Goal: Contribute content: Contribute content

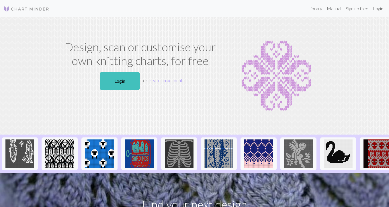
click at [378, 8] on link "Login" at bounding box center [378, 8] width 15 height 11
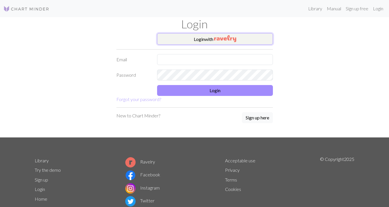
click at [208, 42] on button "Login with" at bounding box center [215, 38] width 116 height 11
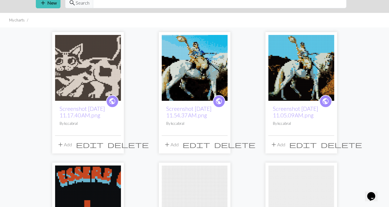
scroll to position [34, 0]
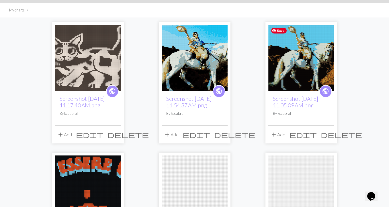
click at [310, 61] on img at bounding box center [302, 58] width 66 height 66
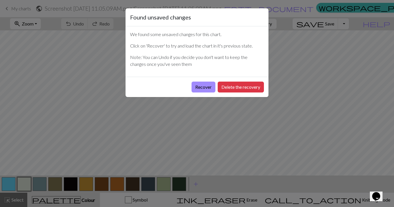
click at [196, 126] on div "Found unsaved changes We found some unsaved changes for this chart. Click on 'R…" at bounding box center [197, 103] width 394 height 207
click at [241, 89] on button "Delete the recovery" at bounding box center [240, 87] width 46 height 11
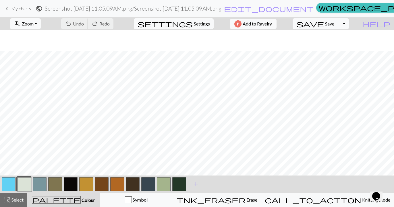
scroll to position [100, 0]
click at [197, 186] on span "add" at bounding box center [195, 184] width 7 height 8
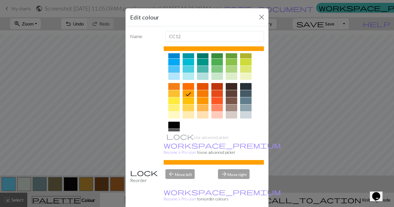
scroll to position [85, 0]
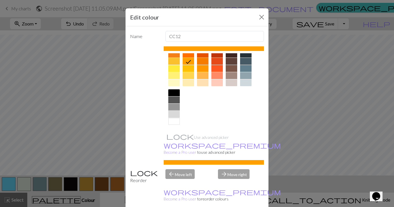
click at [172, 115] on div at bounding box center [173, 114] width 11 height 7
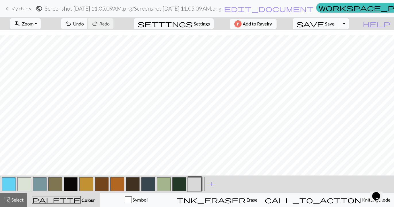
click at [198, 187] on button "button" at bounding box center [195, 185] width 14 height 14
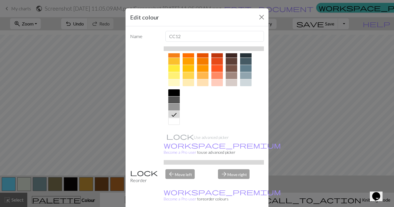
click at [174, 108] on div at bounding box center [173, 107] width 11 height 7
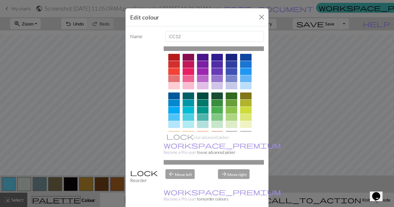
scroll to position [0, 0]
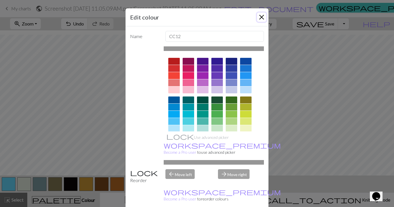
click at [260, 17] on button "Close" at bounding box center [261, 17] width 9 height 9
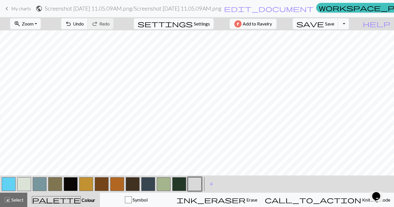
scroll to position [19, 0]
click at [101, 183] on button "button" at bounding box center [102, 185] width 14 height 14
click at [117, 181] on button "button" at bounding box center [117, 185] width 14 height 14
click at [24, 184] on button "button" at bounding box center [24, 185] width 14 height 14
click at [117, 185] on button "button" at bounding box center [117, 185] width 14 height 14
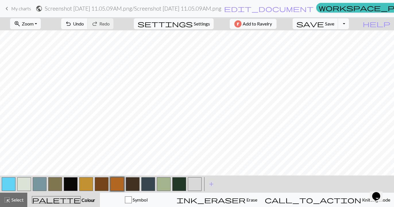
click at [25, 182] on button "button" at bounding box center [24, 185] width 14 height 14
click at [24, 182] on button "button" at bounding box center [24, 185] width 14 height 14
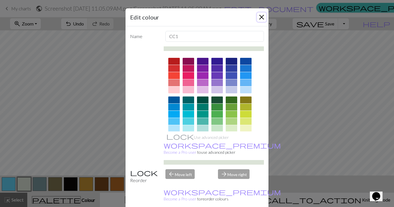
click at [259, 18] on button "Close" at bounding box center [261, 17] width 9 height 9
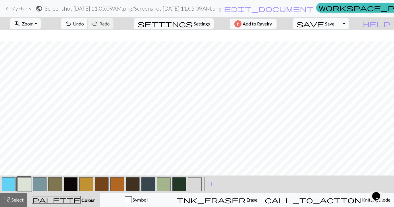
scroll to position [65, 0]
click at [116, 184] on button "button" at bounding box center [117, 185] width 14 height 14
click at [22, 183] on button "button" at bounding box center [24, 185] width 14 height 14
click at [116, 182] on button "button" at bounding box center [117, 185] width 14 height 14
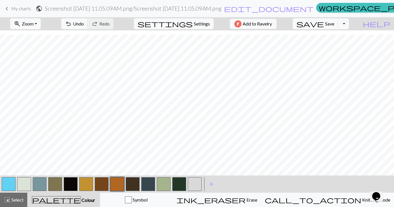
click at [26, 184] on button "button" at bounding box center [24, 185] width 14 height 14
click at [114, 185] on button "button" at bounding box center [117, 185] width 14 height 14
click at [26, 187] on button "button" at bounding box center [24, 185] width 14 height 14
click at [71, 185] on button "button" at bounding box center [71, 185] width 14 height 14
click at [117, 182] on button "button" at bounding box center [117, 185] width 14 height 14
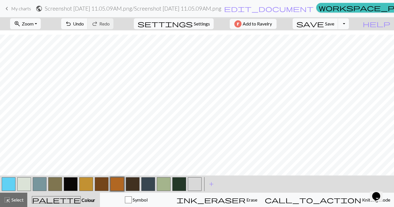
click at [71, 187] on button "button" at bounding box center [71, 185] width 14 height 14
click at [24, 185] on button "button" at bounding box center [24, 185] width 14 height 14
click at [114, 185] on button "button" at bounding box center [117, 185] width 14 height 14
click at [72, 25] on span "undo" at bounding box center [68, 24] width 7 height 8
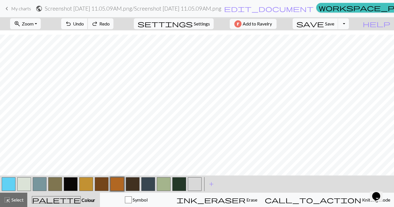
click at [72, 25] on span "undo" at bounding box center [68, 24] width 7 height 8
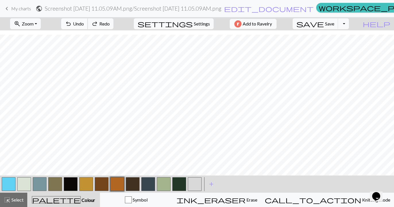
click at [72, 25] on span "undo" at bounding box center [68, 24] width 7 height 8
click at [26, 184] on button "button" at bounding box center [24, 185] width 14 height 14
click at [72, 180] on button "button" at bounding box center [71, 185] width 14 height 14
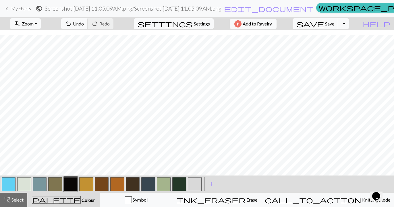
click at [121, 182] on button "button" at bounding box center [117, 185] width 14 height 14
click at [25, 183] on button "button" at bounding box center [24, 185] width 14 height 14
click at [74, 185] on button "button" at bounding box center [71, 185] width 14 height 14
click at [117, 184] on button "button" at bounding box center [117, 185] width 14 height 14
click at [27, 182] on button "button" at bounding box center [24, 185] width 14 height 14
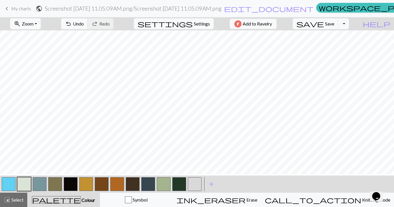
scroll to position [7, 0]
click at [71, 183] on button "button" at bounding box center [71, 185] width 14 height 14
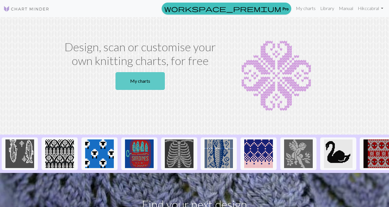
click at [146, 82] on link "My charts" at bounding box center [140, 81] width 49 height 18
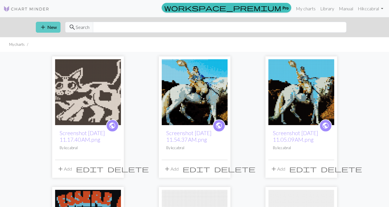
click at [48, 26] on button "add New" at bounding box center [48, 27] width 25 height 11
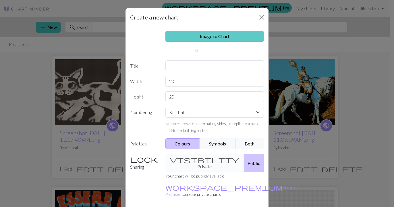
click at [193, 37] on link "Image to Chart" at bounding box center [214, 36] width 99 height 11
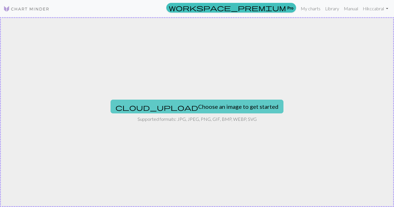
click at [196, 106] on button "cloud_upload Choose an image to get started" at bounding box center [196, 107] width 173 height 14
type input "C:\fakepath\Screenshot [DATE] 4.09.27 PM.png"
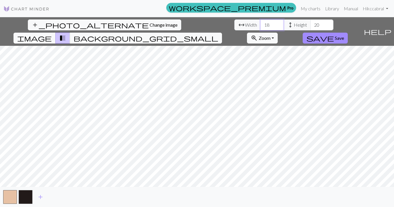
click at [260, 23] on input "18" at bounding box center [271, 25] width 23 height 11
click at [260, 23] on input "19" at bounding box center [271, 25] width 23 height 11
click at [260, 23] on input "20" at bounding box center [271, 25] width 23 height 11
click at [260, 23] on input "21" at bounding box center [271, 25] width 23 height 11
click at [260, 23] on input "22" at bounding box center [271, 25] width 23 height 11
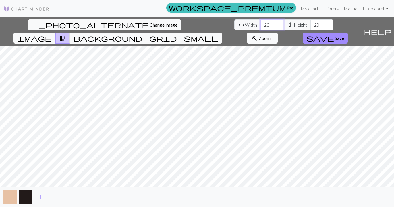
click at [260, 23] on input "23" at bounding box center [271, 25] width 23 height 11
click at [260, 23] on input "24" at bounding box center [271, 25] width 23 height 11
click at [260, 23] on input "25" at bounding box center [271, 25] width 23 height 11
click at [260, 23] on input "26" at bounding box center [271, 25] width 23 height 11
click at [260, 23] on input "27" at bounding box center [271, 25] width 23 height 11
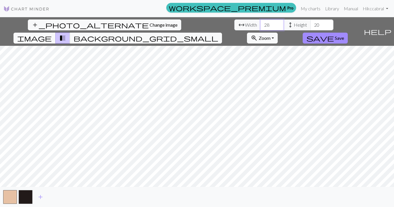
click at [260, 23] on input "28" at bounding box center [271, 25] width 23 height 11
click at [260, 23] on input "29" at bounding box center [271, 25] width 23 height 11
click at [260, 23] on input "30" at bounding box center [271, 25] width 23 height 11
click at [260, 23] on input "31" at bounding box center [271, 25] width 23 height 11
click at [260, 23] on input "32" at bounding box center [271, 25] width 23 height 11
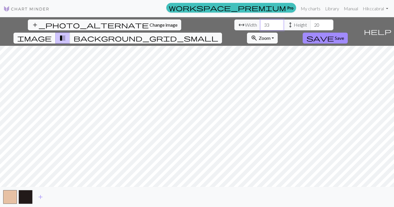
click at [260, 23] on input "33" at bounding box center [271, 25] width 23 height 11
click at [260, 23] on input "34" at bounding box center [271, 25] width 23 height 11
click at [260, 23] on input "35" at bounding box center [271, 25] width 23 height 11
click at [260, 23] on input "36" at bounding box center [271, 25] width 23 height 11
click at [260, 23] on input "37" at bounding box center [271, 25] width 23 height 11
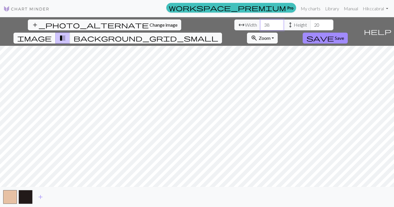
click at [260, 23] on input "38" at bounding box center [271, 25] width 23 height 11
click at [260, 23] on input "39" at bounding box center [271, 25] width 23 height 11
click at [260, 23] on input "40" at bounding box center [271, 25] width 23 height 11
click at [260, 23] on input "41" at bounding box center [271, 25] width 23 height 11
click at [260, 23] on input "42" at bounding box center [271, 25] width 23 height 11
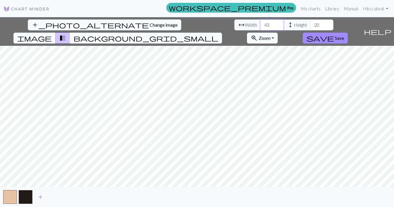
click at [260, 23] on input "43" at bounding box center [271, 25] width 23 height 11
click at [260, 23] on input "44" at bounding box center [271, 25] width 23 height 11
click at [260, 23] on input "45" at bounding box center [271, 25] width 23 height 11
click at [260, 23] on input "46" at bounding box center [271, 25] width 23 height 11
click at [260, 23] on input "47" at bounding box center [271, 25] width 23 height 11
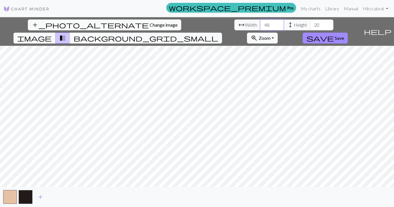
type input "48"
click at [260, 23] on input "48" at bounding box center [271, 25] width 23 height 11
click at [310, 24] on input "21" at bounding box center [321, 25] width 23 height 11
click at [310, 24] on input "22" at bounding box center [321, 25] width 23 height 11
click at [310, 24] on input "23" at bounding box center [321, 25] width 23 height 11
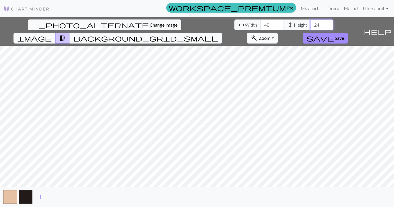
click at [310, 24] on input "24" at bounding box center [321, 25] width 23 height 11
click at [310, 24] on input "25" at bounding box center [321, 25] width 23 height 11
click at [310, 24] on input "26" at bounding box center [321, 25] width 23 height 11
click at [310, 24] on input "27" at bounding box center [321, 25] width 23 height 11
click at [310, 24] on input "28" at bounding box center [321, 25] width 23 height 11
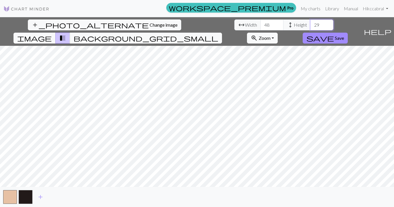
click at [310, 24] on input "29" at bounding box center [321, 25] width 23 height 11
click at [310, 24] on input "30" at bounding box center [321, 25] width 23 height 11
click at [310, 24] on input "31" at bounding box center [321, 25] width 23 height 11
click at [310, 24] on input "32" at bounding box center [321, 25] width 23 height 11
click at [310, 24] on input "33" at bounding box center [321, 25] width 23 height 11
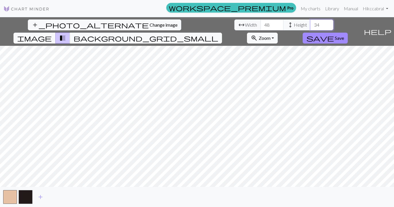
click at [310, 24] on input "34" at bounding box center [321, 25] width 23 height 11
click at [310, 24] on input "35" at bounding box center [321, 25] width 23 height 11
click at [310, 24] on input "36" at bounding box center [321, 25] width 23 height 11
click at [310, 24] on input "37" at bounding box center [321, 25] width 23 height 11
click at [310, 24] on input "38" at bounding box center [321, 25] width 23 height 11
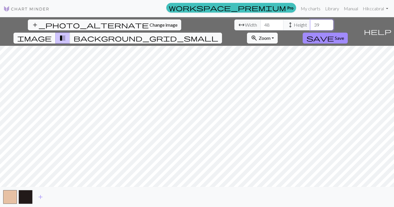
click at [310, 24] on input "39" at bounding box center [321, 25] width 23 height 11
click at [310, 24] on input "40" at bounding box center [321, 25] width 23 height 11
click at [310, 24] on input "41" at bounding box center [321, 25] width 23 height 11
click at [310, 24] on input "42" at bounding box center [321, 25] width 23 height 11
click at [310, 24] on input "43" at bounding box center [321, 25] width 23 height 11
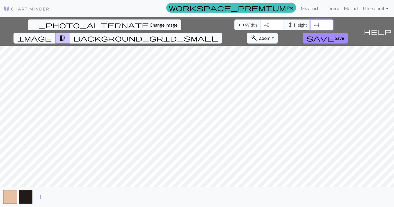
click at [310, 24] on input "44" at bounding box center [321, 25] width 23 height 11
click at [310, 24] on input "45" at bounding box center [321, 25] width 23 height 11
click at [310, 24] on input "46" at bounding box center [321, 25] width 23 height 11
click at [310, 24] on input "47" at bounding box center [321, 25] width 23 height 11
click at [310, 24] on input "48" at bounding box center [321, 25] width 23 height 11
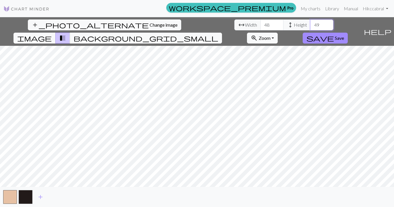
click at [310, 24] on input "49" at bounding box center [321, 25] width 23 height 11
click at [310, 24] on input "50" at bounding box center [321, 25] width 23 height 11
click at [310, 24] on input "51" at bounding box center [321, 25] width 23 height 11
click at [310, 24] on input "52" at bounding box center [321, 25] width 23 height 11
click at [310, 24] on input "53" at bounding box center [321, 25] width 23 height 11
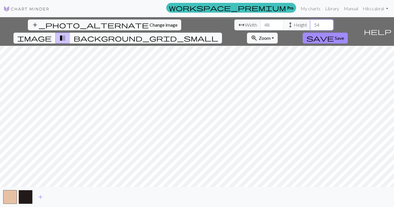
click at [310, 24] on input "54" at bounding box center [321, 25] width 23 height 11
click at [310, 24] on input "55" at bounding box center [321, 25] width 23 height 11
click at [310, 24] on input "56" at bounding box center [321, 25] width 23 height 11
click at [310, 24] on input "57" at bounding box center [321, 25] width 23 height 11
click at [310, 24] on input "58" at bounding box center [321, 25] width 23 height 11
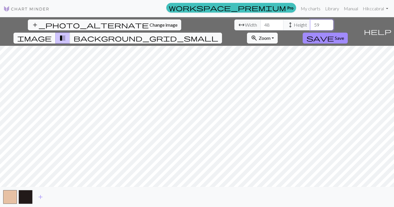
click at [310, 24] on input "59" at bounding box center [321, 25] width 23 height 11
click at [310, 24] on input "60" at bounding box center [321, 25] width 23 height 11
click at [310, 24] on input "61" at bounding box center [321, 25] width 23 height 11
click at [310, 24] on input "62" at bounding box center [321, 25] width 23 height 11
click at [310, 24] on input "63" at bounding box center [321, 25] width 23 height 11
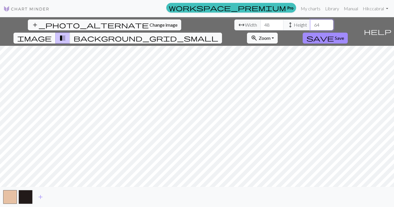
click at [310, 24] on input "64" at bounding box center [321, 25] width 23 height 11
click at [310, 24] on input "65" at bounding box center [321, 25] width 23 height 11
click at [310, 24] on input "66" at bounding box center [321, 25] width 23 height 11
click at [310, 24] on input "67" at bounding box center [321, 25] width 23 height 11
click at [310, 24] on input "68" at bounding box center [321, 25] width 23 height 11
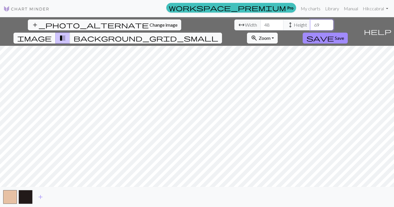
click at [310, 24] on input "69" at bounding box center [321, 25] width 23 height 11
click at [310, 24] on input "70" at bounding box center [321, 25] width 23 height 11
click at [310, 24] on input "71" at bounding box center [321, 25] width 23 height 11
click at [310, 24] on input "72" at bounding box center [321, 25] width 23 height 11
click at [310, 24] on input "73" at bounding box center [321, 25] width 23 height 11
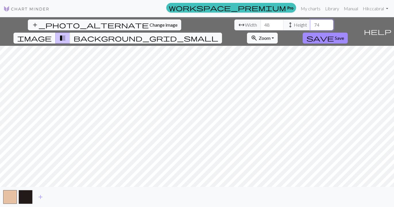
click at [310, 24] on input "74" at bounding box center [321, 25] width 23 height 11
click at [310, 24] on input "75" at bounding box center [321, 25] width 23 height 11
click at [310, 24] on input "76" at bounding box center [321, 25] width 23 height 11
click at [310, 24] on input "77" at bounding box center [321, 25] width 23 height 11
click at [222, 33] on button "background_grid_small" at bounding box center [146, 38] width 152 height 11
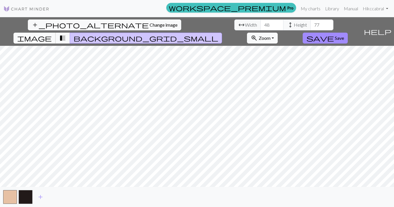
click at [56, 33] on button "image" at bounding box center [34, 38] width 42 height 11
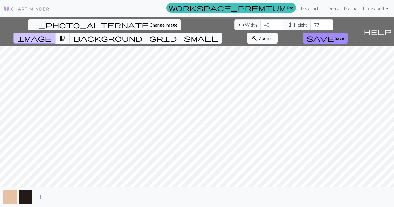
click at [39, 198] on span "add" at bounding box center [40, 197] width 7 height 8
click at [23, 198] on span "add" at bounding box center [25, 197] width 7 height 8
click at [12, 197] on button "button" at bounding box center [10, 198] width 14 height 14
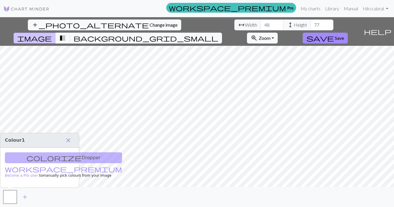
click at [69, 142] on span "close" at bounding box center [68, 141] width 7 height 8
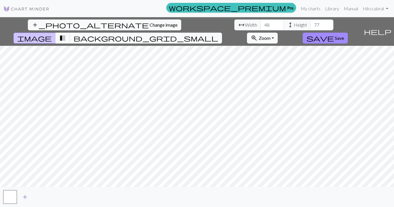
click at [25, 198] on span "add" at bounding box center [25, 197] width 7 height 8
click at [8, 197] on button "button" at bounding box center [10, 198] width 14 height 14
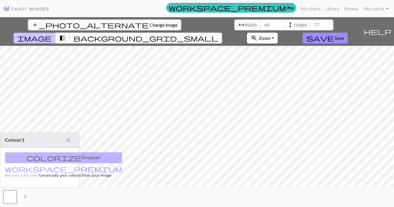
click at [70, 141] on span "close" at bounding box center [68, 141] width 7 height 8
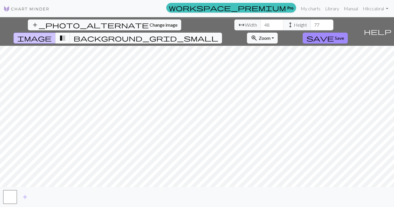
click at [265, 189] on div "add_photo_alternate Change image arrow_range Width 48 height Height 77 image tr…" at bounding box center [197, 112] width 394 height 190
click at [310, 23] on input "78" at bounding box center [321, 25] width 23 height 11
click at [310, 27] on input "77" at bounding box center [321, 25] width 23 height 11
click at [310, 27] on input "76" at bounding box center [321, 25] width 23 height 11
click at [310, 27] on input "75" at bounding box center [321, 25] width 23 height 11
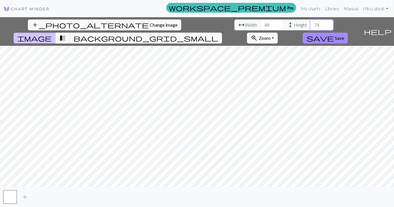
type input "74"
click at [310, 27] on input "74" at bounding box center [321, 25] width 23 height 11
click at [66, 34] on span "transition_fade" at bounding box center [62, 38] width 7 height 8
click at [218, 34] on span "background_grid_small" at bounding box center [145, 38] width 145 height 8
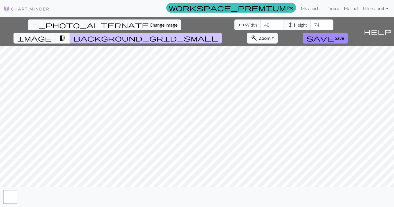
click at [66, 34] on span "transition_fade" at bounding box center [62, 38] width 7 height 8
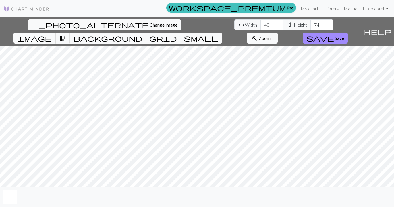
click at [52, 34] on span "image" at bounding box center [34, 38] width 34 height 8
click at [27, 198] on span "add" at bounding box center [25, 197] width 7 height 8
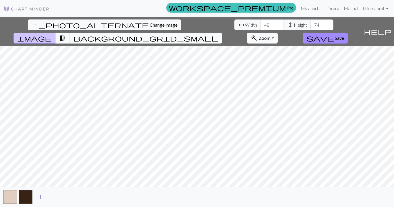
click at [39, 197] on span "add" at bounding box center [40, 197] width 7 height 8
click at [55, 197] on span "add" at bounding box center [56, 197] width 7 height 8
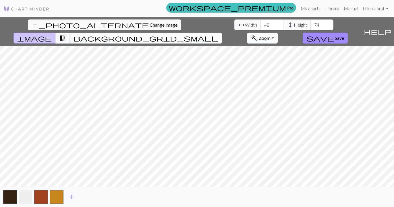
click at [26, 196] on button "button" at bounding box center [26, 198] width 14 height 14
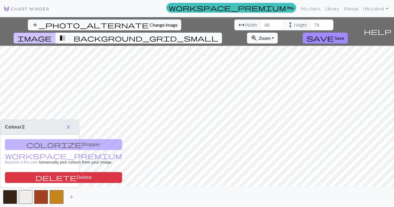
click at [71, 126] on span "close" at bounding box center [68, 127] width 7 height 8
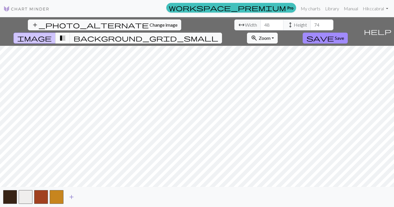
click at [71, 197] on span "add" at bounding box center [71, 197] width 7 height 8
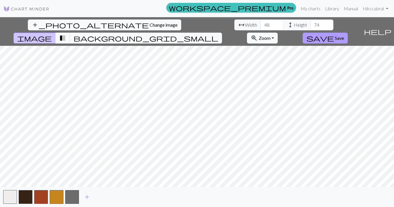
click at [347, 33] on button "save Save" at bounding box center [324, 38] width 45 height 11
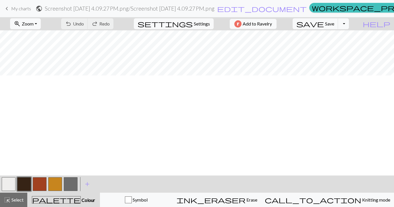
scroll to position [174, 0]
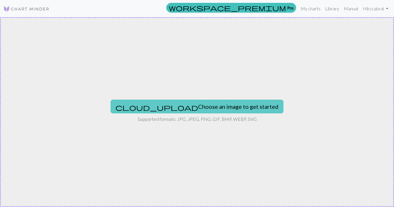
click at [174, 107] on button "cloud_upload Choose an image to get started" at bounding box center [196, 107] width 173 height 14
type input "C:\fakepath\Screenshot [DATE] 4.09.27 PM.png"
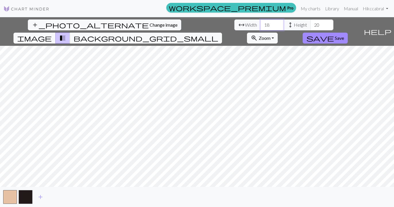
click at [260, 24] on input "18" at bounding box center [271, 25] width 23 height 11
click at [260, 24] on input "19" at bounding box center [271, 25] width 23 height 11
click at [260, 24] on input "20" at bounding box center [271, 25] width 23 height 11
click at [260, 24] on input "21" at bounding box center [271, 25] width 23 height 11
click at [260, 24] on input "22" at bounding box center [271, 25] width 23 height 11
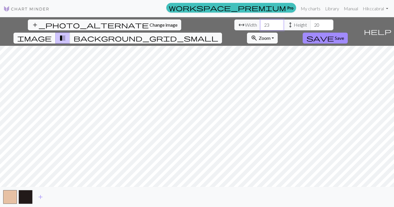
click at [260, 24] on input "23" at bounding box center [271, 25] width 23 height 11
click at [260, 24] on input "24" at bounding box center [271, 25] width 23 height 11
click at [260, 24] on input "25" at bounding box center [271, 25] width 23 height 11
click at [260, 24] on input "26" at bounding box center [271, 25] width 23 height 11
click at [260, 24] on input "27" at bounding box center [271, 25] width 23 height 11
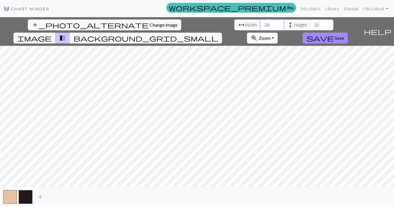
click at [260, 24] on input "28" at bounding box center [271, 25] width 23 height 11
click at [260, 24] on input "29" at bounding box center [271, 25] width 23 height 11
click at [260, 24] on input "30" at bounding box center [271, 25] width 23 height 11
click at [260, 24] on input "31" at bounding box center [271, 25] width 23 height 11
click at [260, 24] on input "32" at bounding box center [271, 25] width 23 height 11
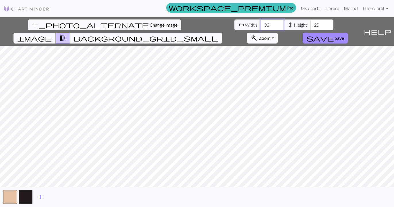
click at [260, 24] on input "33" at bounding box center [271, 25] width 23 height 11
click at [260, 24] on input "34" at bounding box center [271, 25] width 23 height 11
click at [260, 24] on input "35" at bounding box center [271, 25] width 23 height 11
click at [260, 24] on input "36" at bounding box center [271, 25] width 23 height 11
click at [260, 24] on input "37" at bounding box center [271, 25] width 23 height 11
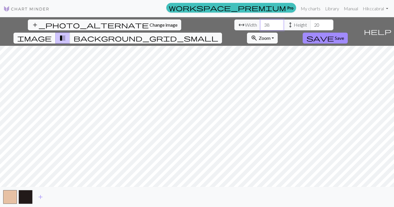
click at [260, 24] on input "38" at bounding box center [271, 25] width 23 height 11
click at [260, 24] on input "39" at bounding box center [271, 25] width 23 height 11
click at [260, 24] on input "40" at bounding box center [271, 25] width 23 height 11
click at [260, 24] on input "41" at bounding box center [271, 25] width 23 height 11
click at [260, 24] on input "42" at bounding box center [271, 25] width 23 height 11
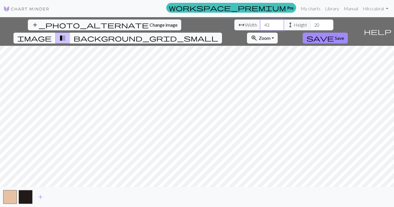
click at [260, 24] on input "43" at bounding box center [271, 25] width 23 height 11
click at [260, 24] on input "44" at bounding box center [271, 25] width 23 height 11
click at [260, 24] on input "45" at bounding box center [271, 25] width 23 height 11
click at [260, 24] on input "46" at bounding box center [271, 25] width 23 height 11
click at [260, 24] on input "47" at bounding box center [271, 25] width 23 height 11
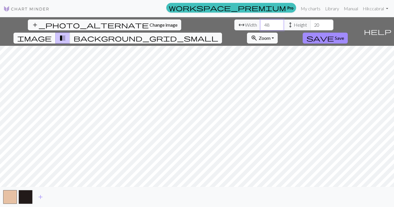
type input "48"
click at [260, 24] on input "48" at bounding box center [271, 25] width 23 height 11
click at [310, 23] on input "21" at bounding box center [321, 25] width 23 height 11
click at [310, 23] on input "22" at bounding box center [321, 25] width 23 height 11
click at [310, 23] on input "23" at bounding box center [321, 25] width 23 height 11
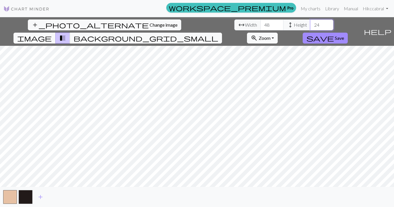
click at [310, 23] on input "24" at bounding box center [321, 25] width 23 height 11
click at [310, 23] on input "25" at bounding box center [321, 25] width 23 height 11
click at [310, 23] on input "26" at bounding box center [321, 25] width 23 height 11
click at [310, 23] on input "27" at bounding box center [321, 25] width 23 height 11
click at [310, 23] on input "28" at bounding box center [321, 25] width 23 height 11
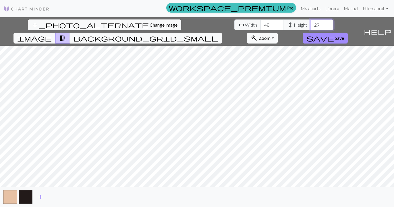
click at [310, 23] on input "29" at bounding box center [321, 25] width 23 height 11
click at [310, 23] on input "30" at bounding box center [321, 25] width 23 height 11
click at [310, 23] on input "31" at bounding box center [321, 25] width 23 height 11
click at [310, 23] on input "32" at bounding box center [321, 25] width 23 height 11
click at [310, 23] on input "33" at bounding box center [321, 25] width 23 height 11
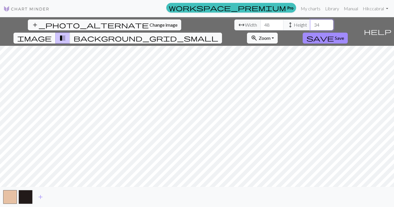
click at [310, 23] on input "34" at bounding box center [321, 25] width 23 height 11
click at [310, 23] on input "35" at bounding box center [321, 25] width 23 height 11
click at [310, 23] on input "36" at bounding box center [321, 25] width 23 height 11
click at [310, 23] on input "37" at bounding box center [321, 25] width 23 height 11
click at [310, 23] on input "38" at bounding box center [321, 25] width 23 height 11
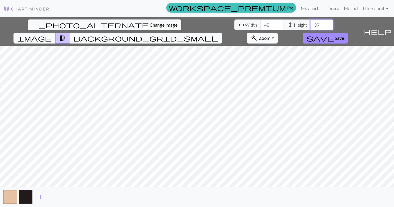
click at [310, 23] on input "39" at bounding box center [321, 25] width 23 height 11
click at [310, 23] on input "40" at bounding box center [321, 25] width 23 height 11
click at [310, 23] on input "41" at bounding box center [321, 25] width 23 height 11
click at [310, 23] on input "42" at bounding box center [321, 25] width 23 height 11
click at [310, 23] on input "43" at bounding box center [321, 25] width 23 height 11
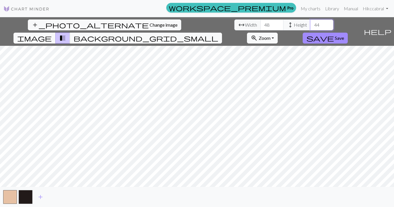
click at [310, 23] on input "44" at bounding box center [321, 25] width 23 height 11
click at [310, 23] on input "45" at bounding box center [321, 25] width 23 height 11
click at [310, 23] on input "46" at bounding box center [321, 25] width 23 height 11
click at [310, 23] on input "47" at bounding box center [321, 25] width 23 height 11
click at [310, 23] on input "48" at bounding box center [321, 25] width 23 height 11
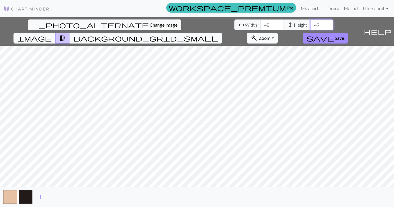
click at [310, 23] on input "49" at bounding box center [321, 25] width 23 height 11
click at [310, 23] on input "50" at bounding box center [321, 25] width 23 height 11
click at [310, 23] on input "51" at bounding box center [321, 25] width 23 height 11
click at [310, 23] on input "52" at bounding box center [321, 25] width 23 height 11
click at [310, 23] on input "53" at bounding box center [321, 25] width 23 height 11
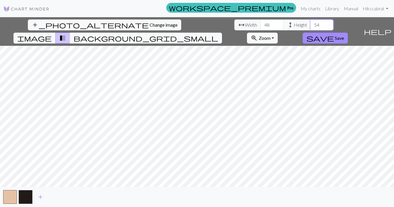
click at [310, 23] on input "54" at bounding box center [321, 25] width 23 height 11
click at [310, 23] on input "55" at bounding box center [321, 25] width 23 height 11
click at [310, 23] on input "56" at bounding box center [321, 25] width 23 height 11
click at [310, 23] on input "57" at bounding box center [321, 25] width 23 height 11
click at [310, 23] on input "58" at bounding box center [321, 25] width 23 height 11
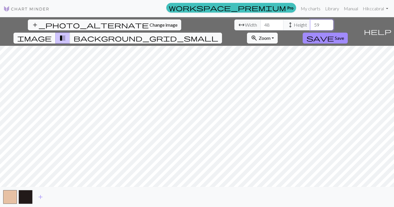
click at [310, 23] on input "59" at bounding box center [321, 25] width 23 height 11
click at [310, 23] on input "60" at bounding box center [321, 25] width 23 height 11
click at [310, 23] on input "61" at bounding box center [321, 25] width 23 height 11
click at [310, 23] on input "62" at bounding box center [321, 25] width 23 height 11
click at [310, 23] on input "63" at bounding box center [321, 25] width 23 height 11
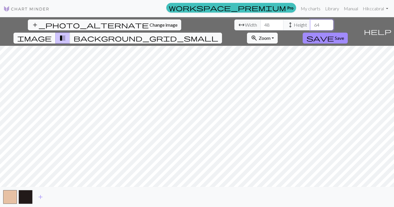
click at [310, 23] on input "64" at bounding box center [321, 25] width 23 height 11
click at [310, 23] on input "65" at bounding box center [321, 25] width 23 height 11
click at [310, 23] on input "66" at bounding box center [321, 25] width 23 height 11
click at [310, 23] on input "67" at bounding box center [321, 25] width 23 height 11
click at [310, 23] on input "68" at bounding box center [321, 25] width 23 height 11
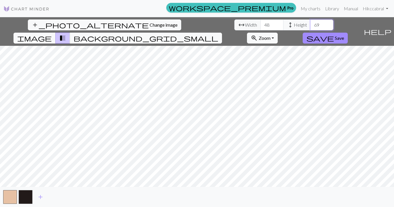
click at [310, 23] on input "69" at bounding box center [321, 25] width 23 height 11
click at [310, 23] on input "70" at bounding box center [321, 25] width 23 height 11
click at [310, 23] on input "71" at bounding box center [321, 25] width 23 height 11
click at [310, 23] on input "72" at bounding box center [321, 25] width 23 height 11
click at [310, 23] on input "73" at bounding box center [321, 25] width 23 height 11
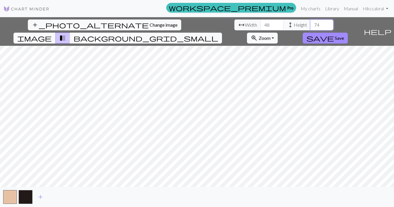
type input "74"
click at [310, 23] on input "74" at bounding box center [321, 25] width 23 height 11
click at [265, 188] on div "add_photo_alternate Change image arrow_range Width 48 height Height 74 image tr…" at bounding box center [197, 112] width 394 height 190
click at [40, 198] on span "add" at bounding box center [40, 197] width 7 height 8
click at [40, 198] on button "button" at bounding box center [41, 198] width 14 height 14
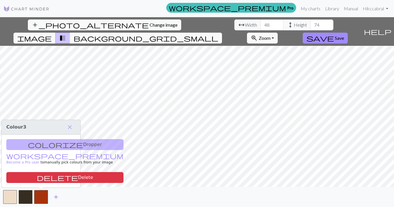
click at [55, 198] on span "add" at bounding box center [56, 197] width 7 height 8
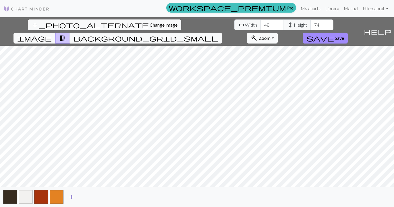
click at [71, 199] on span "add" at bounding box center [71, 197] width 7 height 8
click at [88, 197] on span "add" at bounding box center [86, 197] width 7 height 8
click at [102, 197] on span "add" at bounding box center [102, 197] width 7 height 8
click at [116, 198] on span "add" at bounding box center [117, 197] width 7 height 8
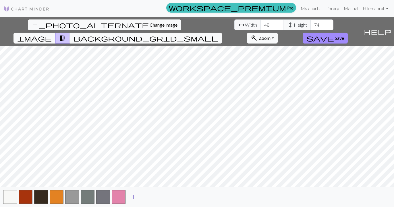
click at [134, 197] on span "add" at bounding box center [133, 197] width 7 height 8
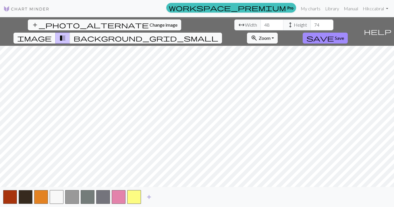
click at [147, 197] on span "add" at bounding box center [148, 197] width 7 height 8
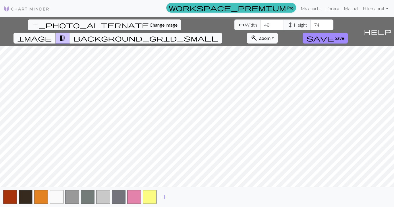
click at [197, 31] on div "add_photo_alternate Change image arrow_range Width 48 height Height 74 image tr…" at bounding box center [197, 112] width 394 height 190
click at [218, 34] on span "background_grid_small" at bounding box center [145, 38] width 145 height 8
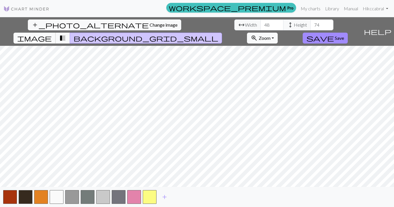
click at [52, 34] on span "image" at bounding box center [34, 38] width 34 height 8
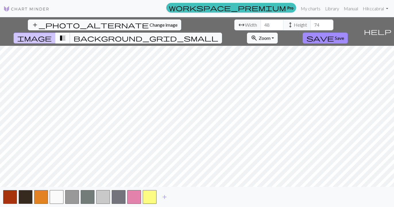
click at [66, 34] on span "transition_fade" at bounding box center [62, 38] width 7 height 8
click at [218, 34] on span "background_grid_small" at bounding box center [145, 38] width 145 height 8
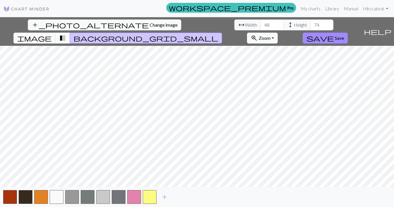
click at [66, 34] on span "transition_fade" at bounding box center [62, 38] width 7 height 8
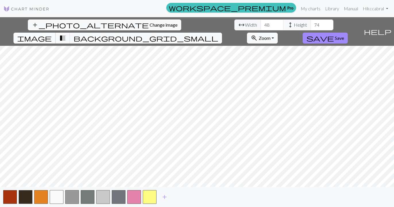
click at [52, 34] on span "image" at bounding box center [34, 38] width 34 height 8
click at [160, 26] on div "add_photo_alternate Change image arrow_range Width 48 height Height 74 image tr…" at bounding box center [197, 112] width 394 height 190
click at [218, 34] on span "background_grid_small" at bounding box center [145, 38] width 145 height 8
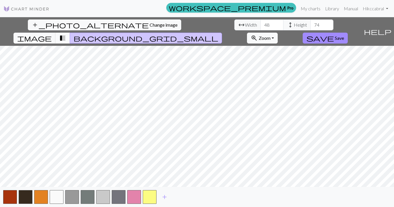
click at [66, 34] on span "transition_fade" at bounding box center [62, 38] width 7 height 8
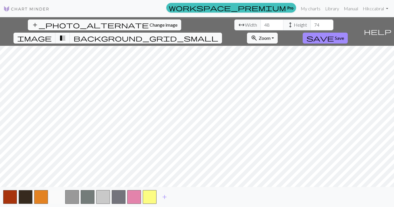
click at [55, 199] on button "button" at bounding box center [57, 198] width 14 height 14
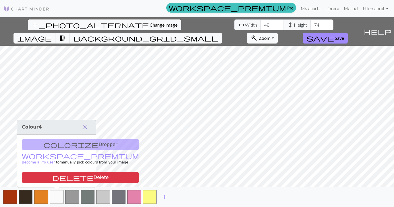
click at [87, 127] on span "close" at bounding box center [85, 127] width 7 height 8
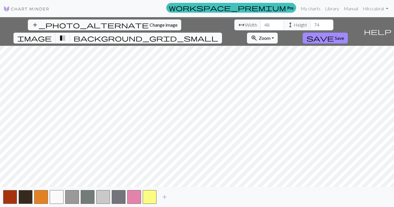
click at [218, 34] on span "background_grid_small" at bounding box center [145, 38] width 145 height 8
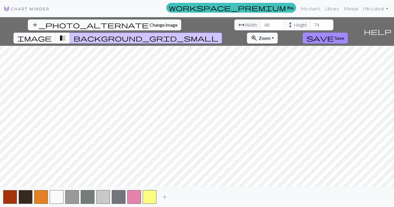
click at [66, 34] on span "transition_fade" at bounding box center [62, 38] width 7 height 8
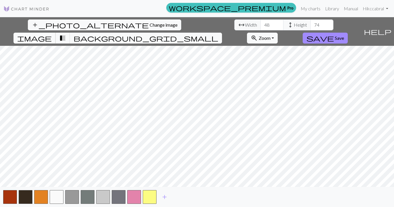
click at [56, 33] on button "image" at bounding box center [34, 38] width 42 height 11
click at [66, 34] on span "transition_fade" at bounding box center [62, 38] width 7 height 8
click at [218, 34] on span "background_grid_small" at bounding box center [145, 38] width 145 height 8
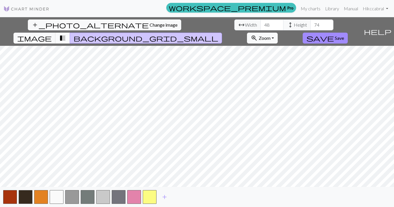
click at [66, 34] on span "transition_fade" at bounding box center [62, 38] width 7 height 8
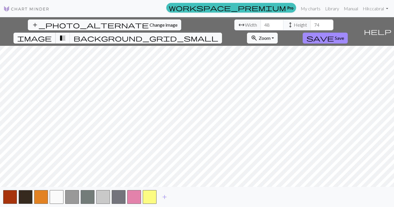
click at [52, 34] on span "image" at bounding box center [34, 38] width 34 height 8
click at [66, 34] on span "transition_fade" at bounding box center [62, 38] width 7 height 8
click at [164, 196] on span "add" at bounding box center [164, 197] width 7 height 8
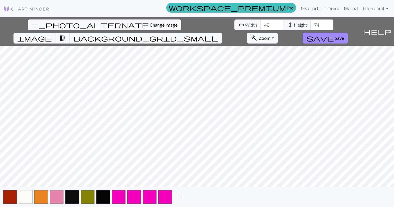
click at [178, 197] on span "add" at bounding box center [179, 197] width 7 height 8
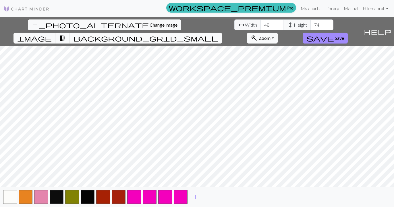
click at [218, 34] on span "background_grid_small" at bounding box center [145, 38] width 145 height 8
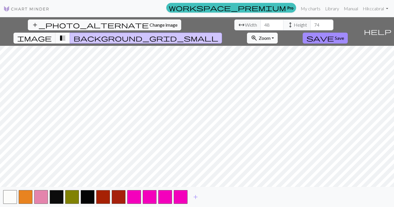
click at [66, 34] on span "transition_fade" at bounding box center [62, 38] width 7 height 8
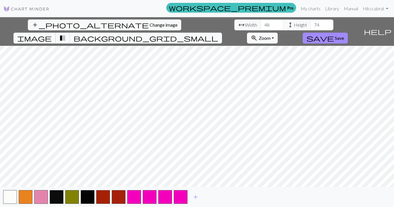
click at [56, 33] on button "image" at bounding box center [34, 38] width 42 height 11
click at [66, 34] on span "transition_fade" at bounding box center [62, 38] width 7 height 8
click at [344, 35] on span "Save" at bounding box center [339, 37] width 9 height 5
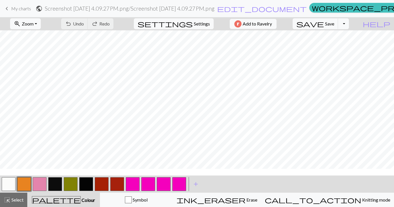
scroll to position [109, 0]
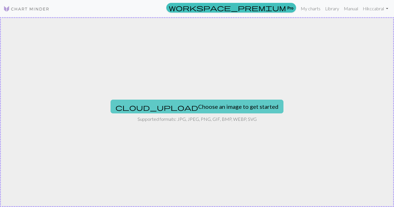
click at [169, 106] on button "cloud_upload Choose an image to get started" at bounding box center [196, 107] width 173 height 14
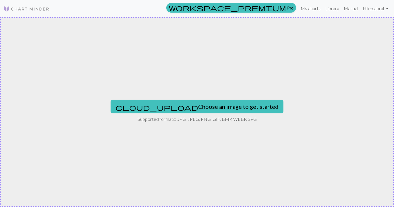
type input "C:\fakepath\Screenshot [DATE] 4.09.27 PM.png"
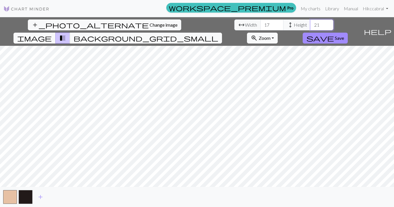
click at [310, 23] on input "21" at bounding box center [321, 25] width 23 height 11
click at [310, 23] on input "22" at bounding box center [321, 25] width 23 height 11
click at [310, 23] on input "23" at bounding box center [321, 25] width 23 height 11
click at [310, 23] on input "24" at bounding box center [321, 25] width 23 height 11
click at [310, 23] on input "25" at bounding box center [321, 25] width 23 height 11
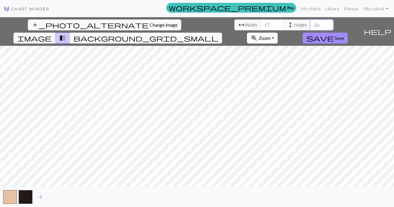
click at [310, 23] on input "26" at bounding box center [321, 25] width 23 height 11
click at [310, 23] on input "27" at bounding box center [321, 25] width 23 height 11
click at [310, 23] on input "28" at bounding box center [321, 25] width 23 height 11
click at [310, 23] on input "29" at bounding box center [321, 25] width 23 height 11
click at [310, 23] on input "30" at bounding box center [321, 25] width 23 height 11
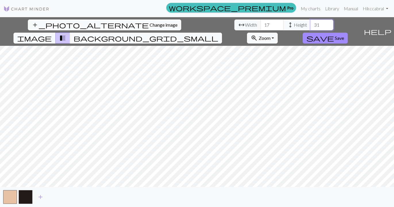
click at [310, 23] on input "31" at bounding box center [321, 25] width 23 height 11
click at [310, 23] on input "32" at bounding box center [321, 25] width 23 height 11
click at [310, 23] on input "33" at bounding box center [321, 25] width 23 height 11
click at [310, 23] on input "34" at bounding box center [321, 25] width 23 height 11
click at [310, 23] on input "35" at bounding box center [321, 25] width 23 height 11
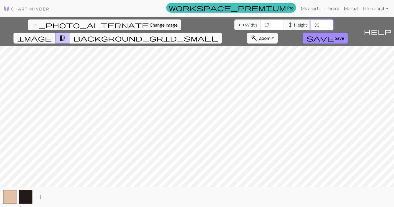
click at [310, 23] on input "36" at bounding box center [321, 25] width 23 height 11
click at [310, 23] on input "37" at bounding box center [321, 25] width 23 height 11
click at [310, 23] on input "38" at bounding box center [321, 25] width 23 height 11
click at [310, 23] on input "39" at bounding box center [321, 25] width 23 height 11
click at [310, 23] on input "40" at bounding box center [321, 25] width 23 height 11
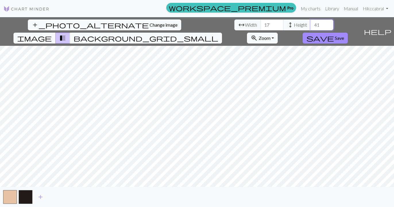
click at [310, 23] on input "41" at bounding box center [321, 25] width 23 height 11
click at [310, 23] on input "42" at bounding box center [321, 25] width 23 height 11
click at [310, 23] on input "43" at bounding box center [321, 25] width 23 height 11
click at [310, 23] on input "44" at bounding box center [321, 25] width 23 height 11
click at [310, 23] on input "45" at bounding box center [321, 25] width 23 height 11
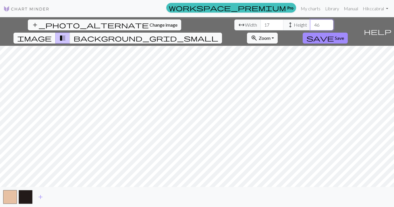
click at [310, 23] on input "46" at bounding box center [321, 25] width 23 height 11
click at [310, 23] on input "47" at bounding box center [321, 25] width 23 height 11
click at [310, 23] on input "48" at bounding box center [321, 25] width 23 height 11
click at [310, 23] on input "49" at bounding box center [321, 25] width 23 height 11
click at [310, 23] on input "50" at bounding box center [321, 25] width 23 height 11
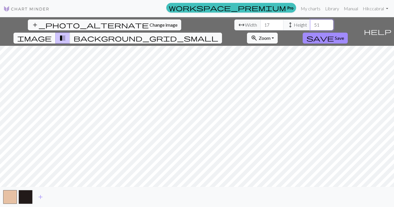
click at [310, 23] on input "51" at bounding box center [321, 25] width 23 height 11
click at [310, 23] on input "52" at bounding box center [321, 25] width 23 height 11
click at [310, 23] on input "53" at bounding box center [321, 25] width 23 height 11
click at [310, 23] on input "54" at bounding box center [321, 25] width 23 height 11
click at [310, 23] on input "55" at bounding box center [321, 25] width 23 height 11
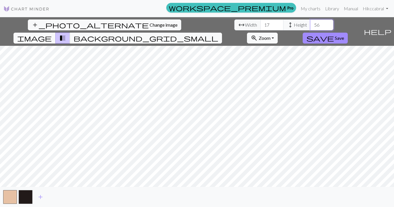
click at [310, 23] on input "56" at bounding box center [321, 25] width 23 height 11
click at [310, 23] on input "57" at bounding box center [321, 25] width 23 height 11
click at [310, 23] on input "58" at bounding box center [321, 25] width 23 height 11
click at [310, 23] on input "59" at bounding box center [321, 25] width 23 height 11
click at [310, 23] on input "60" at bounding box center [321, 25] width 23 height 11
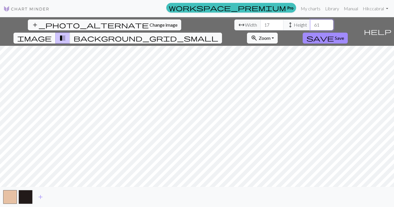
click at [310, 23] on input "61" at bounding box center [321, 25] width 23 height 11
click at [310, 23] on input "62" at bounding box center [321, 25] width 23 height 11
click at [310, 23] on input "63" at bounding box center [321, 25] width 23 height 11
click at [310, 23] on input "64" at bounding box center [321, 25] width 23 height 11
click at [310, 23] on input "65" at bounding box center [321, 25] width 23 height 11
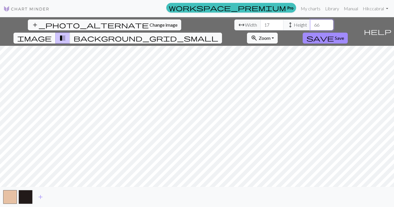
click at [310, 23] on input "66" at bounding box center [321, 25] width 23 height 11
click at [310, 23] on input "67" at bounding box center [321, 25] width 23 height 11
click at [310, 23] on input "68" at bounding box center [321, 25] width 23 height 11
click at [310, 23] on input "69" at bounding box center [321, 25] width 23 height 11
click at [310, 23] on input "70" at bounding box center [321, 25] width 23 height 11
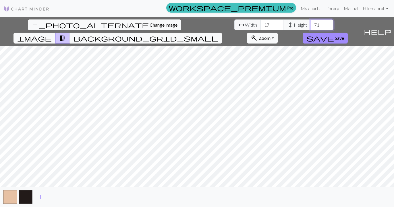
click at [310, 23] on input "71" at bounding box center [321, 25] width 23 height 11
click at [310, 23] on input "72" at bounding box center [321, 25] width 23 height 11
click at [310, 23] on input "73" at bounding box center [321, 25] width 23 height 11
type input "74"
click at [310, 23] on input "74" at bounding box center [321, 25] width 23 height 11
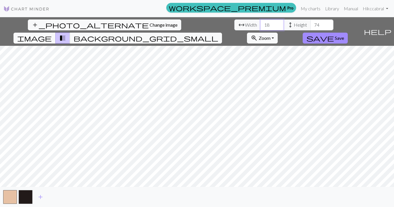
click at [260, 24] on input "18" at bounding box center [271, 25] width 23 height 11
click at [260, 24] on input "19" at bounding box center [271, 25] width 23 height 11
click at [260, 24] on input "20" at bounding box center [271, 25] width 23 height 11
click at [260, 24] on input "21" at bounding box center [271, 25] width 23 height 11
click at [260, 24] on input "22" at bounding box center [271, 25] width 23 height 11
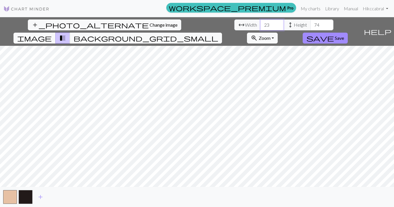
click at [260, 24] on input "23" at bounding box center [271, 25] width 23 height 11
click at [260, 24] on input "24" at bounding box center [271, 25] width 23 height 11
click at [260, 24] on input "25" at bounding box center [271, 25] width 23 height 11
click at [260, 24] on input "26" at bounding box center [271, 25] width 23 height 11
click at [260, 24] on input "27" at bounding box center [271, 25] width 23 height 11
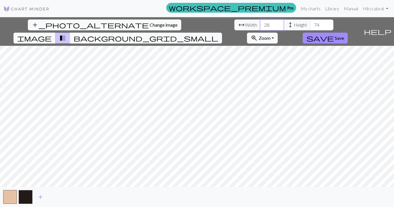
click at [260, 24] on input "28" at bounding box center [271, 25] width 23 height 11
click at [260, 24] on input "29" at bounding box center [271, 25] width 23 height 11
click at [260, 24] on input "30" at bounding box center [271, 25] width 23 height 11
click at [260, 24] on input "31" at bounding box center [271, 25] width 23 height 11
click at [260, 24] on input "32" at bounding box center [271, 25] width 23 height 11
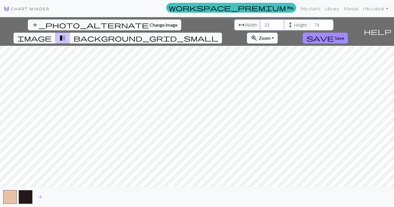
click at [260, 24] on input "33" at bounding box center [271, 25] width 23 height 11
click at [260, 24] on input "34" at bounding box center [271, 25] width 23 height 11
click at [260, 24] on input "35" at bounding box center [271, 25] width 23 height 11
click at [260, 24] on input "36" at bounding box center [271, 25] width 23 height 11
click at [260, 24] on input "37" at bounding box center [271, 25] width 23 height 11
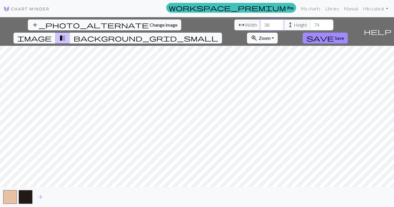
click at [260, 24] on input "38" at bounding box center [271, 25] width 23 height 11
click at [260, 24] on input "39" at bounding box center [271, 25] width 23 height 11
click at [260, 24] on input "40" at bounding box center [271, 25] width 23 height 11
click at [260, 24] on input "41" at bounding box center [271, 25] width 23 height 11
click at [260, 24] on input "42" at bounding box center [271, 25] width 23 height 11
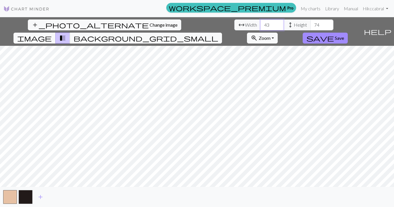
click at [260, 24] on input "43" at bounding box center [271, 25] width 23 height 11
click at [260, 24] on input "44" at bounding box center [271, 25] width 23 height 11
click at [260, 24] on input "45" at bounding box center [271, 25] width 23 height 11
click at [260, 24] on input "46" at bounding box center [271, 25] width 23 height 11
click at [260, 24] on input "47" at bounding box center [271, 25] width 23 height 11
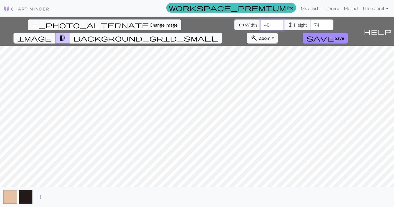
click at [260, 24] on input "48" at bounding box center [271, 25] width 23 height 11
click at [260, 24] on input "49" at bounding box center [271, 25] width 23 height 11
type input "48"
click at [260, 28] on input "48" at bounding box center [271, 25] width 23 height 11
click at [197, 188] on div "add_photo_alternate Change image arrow_range Width 48 height Height 74 image tr…" at bounding box center [197, 112] width 394 height 190
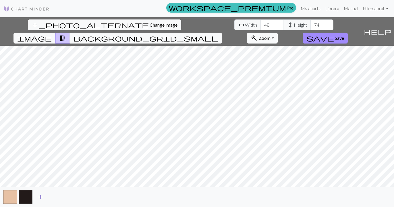
click at [40, 197] on span "add" at bounding box center [40, 197] width 7 height 8
click at [57, 198] on span "add" at bounding box center [56, 197] width 7 height 8
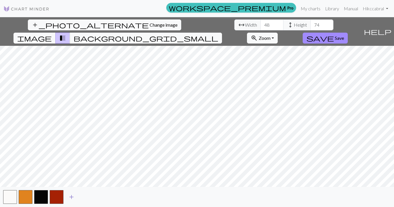
click at [71, 197] on span "add" at bounding box center [71, 197] width 7 height 8
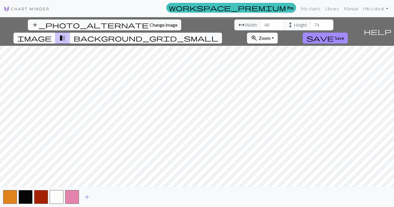
click at [86, 196] on span "add" at bounding box center [86, 197] width 7 height 8
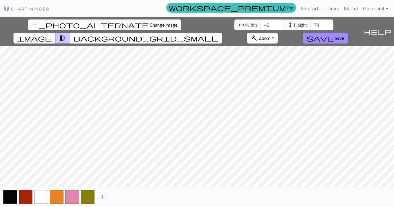
click at [102, 197] on span "add" at bounding box center [102, 197] width 7 height 8
click at [118, 197] on span "add" at bounding box center [117, 197] width 7 height 8
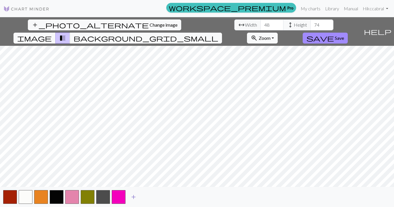
click at [133, 198] on span "add" at bounding box center [133, 197] width 7 height 8
click at [146, 198] on span "add" at bounding box center [148, 197] width 7 height 8
click at [162, 197] on span "add" at bounding box center [164, 197] width 7 height 8
click at [180, 197] on span "add" at bounding box center [179, 197] width 7 height 8
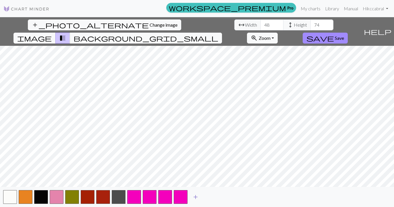
click at [198, 199] on span "add" at bounding box center [195, 197] width 7 height 8
click at [212, 196] on span "add" at bounding box center [210, 197] width 7 height 8
click at [224, 197] on span "add" at bounding box center [226, 197] width 7 height 8
click at [242, 198] on span "add" at bounding box center [241, 197] width 7 height 8
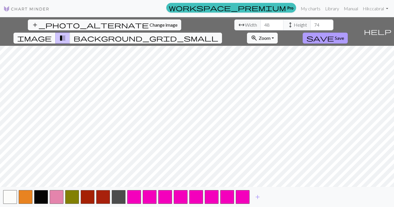
click at [344, 35] on span "Save" at bounding box center [339, 37] width 9 height 5
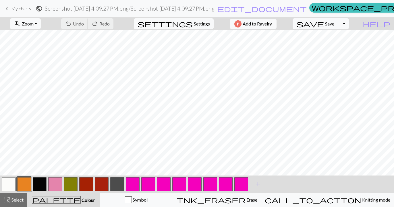
click at [68, 199] on span "palette" at bounding box center [56, 200] width 48 height 8
click at [258, 184] on span "add" at bounding box center [257, 184] width 7 height 8
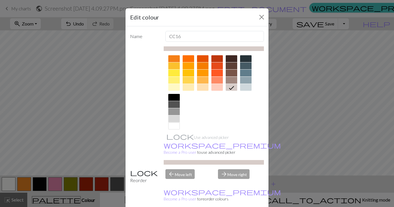
scroll to position [82, 0]
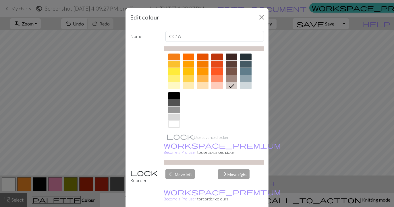
click at [201, 83] on div at bounding box center [202, 85] width 11 height 7
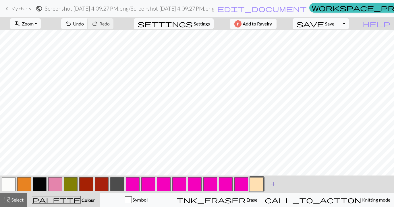
click at [272, 185] on span "add" at bounding box center [273, 184] width 7 height 8
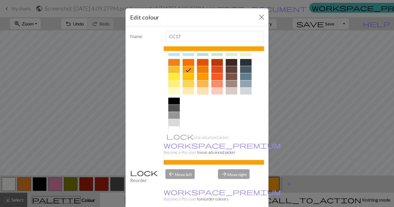
scroll to position [75, 0]
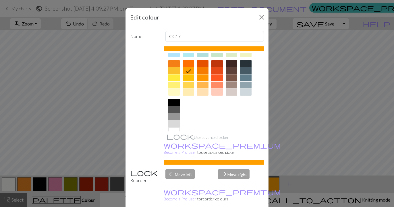
click at [229, 78] on div at bounding box center [231, 78] width 11 height 7
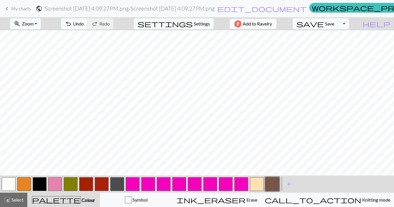
click at [257, 189] on button "button" at bounding box center [257, 185] width 14 height 14
click at [269, 185] on button "button" at bounding box center [272, 185] width 14 height 14
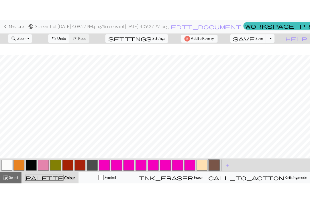
scroll to position [45, 0]
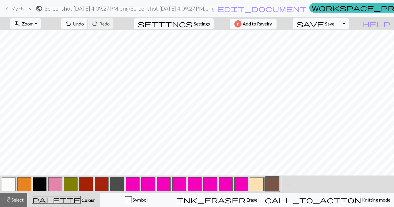
click at [41, 183] on button "button" at bounding box center [40, 185] width 14 height 14
click at [257, 185] on button "button" at bounding box center [257, 185] width 14 height 14
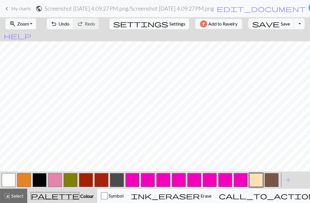
click at [274, 180] on button "button" at bounding box center [272, 180] width 14 height 14
click at [25, 181] on button "button" at bounding box center [24, 180] width 14 height 14
click at [41, 181] on button "button" at bounding box center [40, 180] width 14 height 14
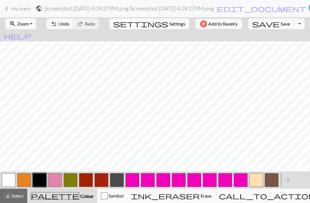
click at [257, 180] on button "button" at bounding box center [257, 180] width 14 height 14
click at [79, 198] on span "Colour" at bounding box center [86, 195] width 14 height 5
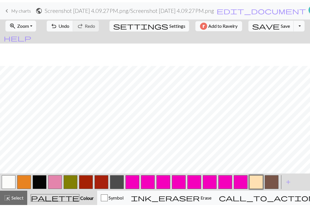
scroll to position [25, 0]
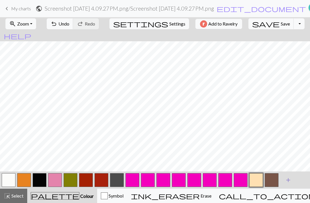
click at [287, 179] on span "add" at bounding box center [288, 180] width 7 height 8
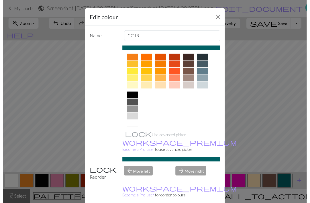
scroll to position [85, 0]
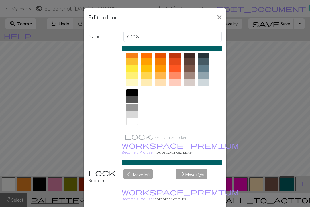
click at [129, 107] on div at bounding box center [132, 107] width 11 height 7
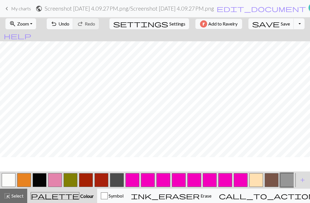
scroll to position [0, 0]
click at [69, 26] on span "Undo" at bounding box center [64, 23] width 11 height 5
click at [11, 179] on button "button" at bounding box center [9, 180] width 14 height 14
click at [286, 178] on button "button" at bounding box center [288, 180] width 14 height 14
click at [270, 176] on button "button" at bounding box center [272, 180] width 14 height 14
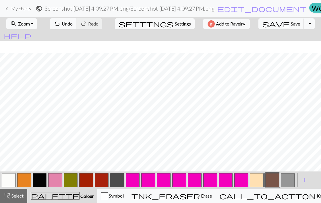
scroll to position [119, 0]
click at [290, 178] on button "button" at bounding box center [288, 180] width 14 height 14
click at [41, 182] on button "button" at bounding box center [40, 180] width 14 height 14
click at [290, 183] on button "button" at bounding box center [288, 180] width 14 height 14
click at [42, 181] on button "button" at bounding box center [40, 180] width 14 height 14
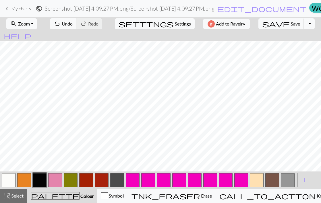
click at [288, 181] on button "button" at bounding box center [288, 180] width 14 height 14
click at [23, 180] on button "button" at bounding box center [24, 180] width 14 height 14
click at [287, 179] on button "button" at bounding box center [288, 180] width 14 height 14
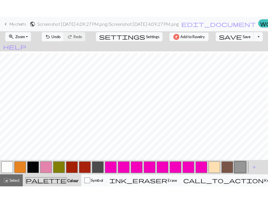
scroll to position [101, 0]
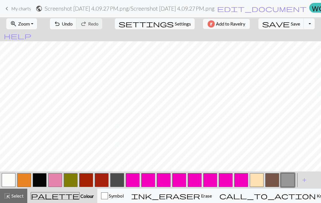
click at [37, 179] on button "button" at bounding box center [40, 180] width 14 height 14
click at [257, 178] on button "button" at bounding box center [257, 180] width 14 height 14
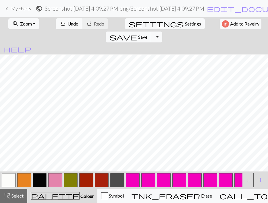
scroll to position [0, 44]
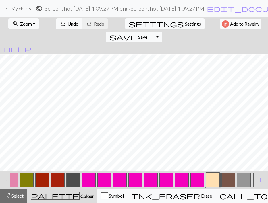
click at [213, 180] on button "button" at bounding box center [213, 180] width 14 height 14
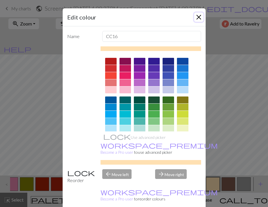
click at [197, 16] on button "Close" at bounding box center [198, 17] width 9 height 9
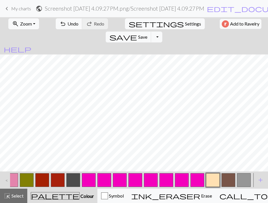
click at [244, 179] on button "button" at bounding box center [244, 180] width 14 height 14
click at [211, 180] on button "button" at bounding box center [213, 180] width 14 height 14
click at [243, 178] on button "button" at bounding box center [244, 180] width 14 height 14
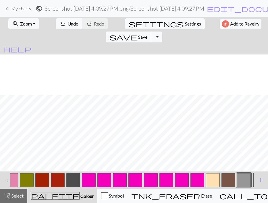
scroll to position [143, 0]
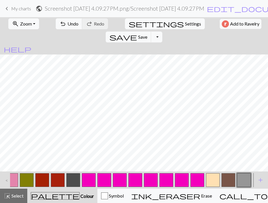
click at [213, 175] on button "button" at bounding box center [213, 180] width 14 height 14
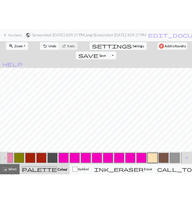
scroll to position [0, 0]
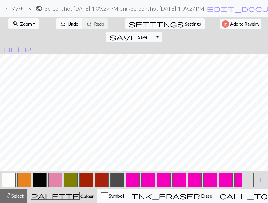
click at [37, 177] on button "button" at bounding box center [40, 180] width 14 height 14
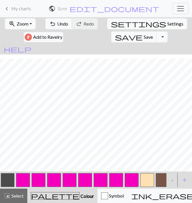
scroll to position [0, 113]
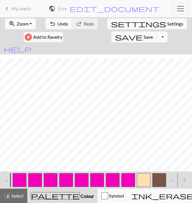
click at [142, 181] on button "button" at bounding box center [144, 180] width 14 height 14
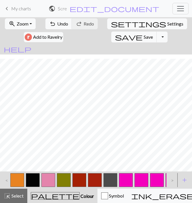
scroll to position [0, 1]
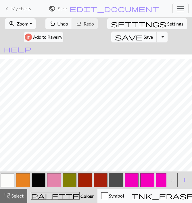
click at [40, 177] on button "button" at bounding box center [39, 180] width 14 height 14
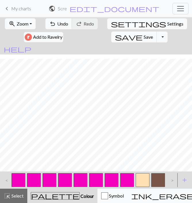
scroll to position [0, 120]
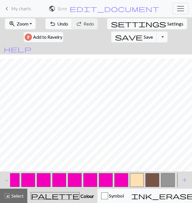
click at [139, 180] on button "button" at bounding box center [137, 180] width 14 height 14
click at [164, 179] on button "button" at bounding box center [168, 180] width 14 height 14
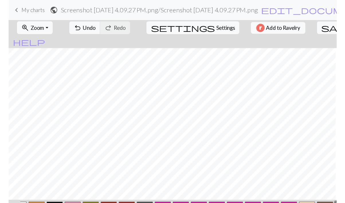
scroll to position [0, 0]
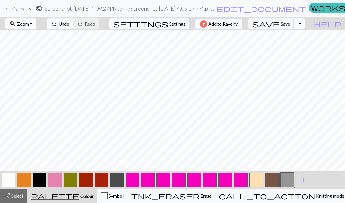
click at [36, 24] on button "zoom_in Zoom Zoom" at bounding box center [20, 23] width 31 height 11
click at [32, 53] on button "Fit height" at bounding box center [28, 54] width 45 height 9
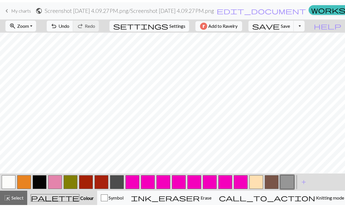
scroll to position [86, 0]
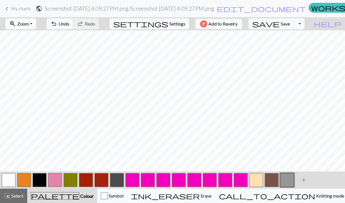
click at [305, 179] on span "add" at bounding box center [304, 180] width 7 height 8
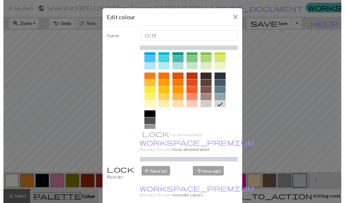
scroll to position [85, 0]
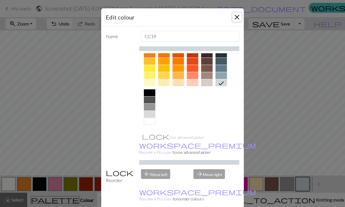
click at [235, 18] on button "Close" at bounding box center [237, 17] width 9 height 9
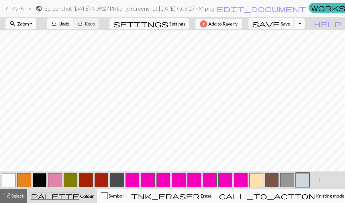
click at [10, 182] on button "button" at bounding box center [9, 180] width 14 height 14
click at [320, 179] on span "add" at bounding box center [319, 180] width 7 height 8
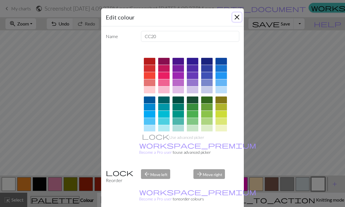
click at [237, 18] on button "Close" at bounding box center [237, 17] width 9 height 9
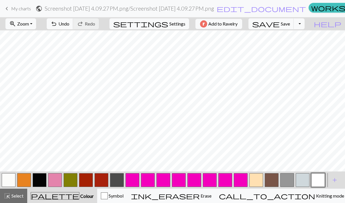
click at [304, 180] on button "button" at bounding box center [303, 180] width 14 height 14
click at [319, 179] on button "button" at bounding box center [319, 180] width 14 height 14
click at [36, 28] on button "zoom_in Zoom Zoom" at bounding box center [20, 23] width 31 height 11
click at [32, 47] on button "Fit width" at bounding box center [28, 45] width 45 height 9
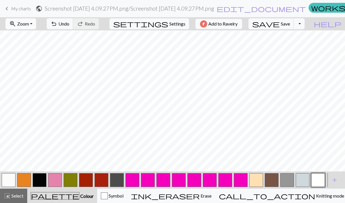
click at [28, 26] on span "Zoom" at bounding box center [23, 23] width 12 height 5
click at [28, 38] on button "Fit all" at bounding box center [28, 36] width 45 height 9
click at [89, 182] on button "button" at bounding box center [86, 180] width 14 height 14
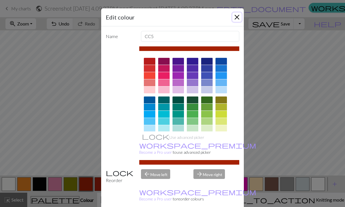
click at [236, 16] on button "Close" at bounding box center [237, 17] width 9 height 9
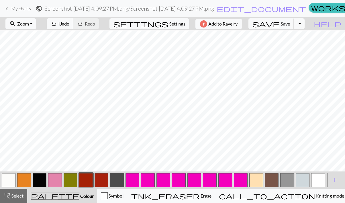
click at [23, 177] on button "button" at bounding box center [24, 180] width 14 height 14
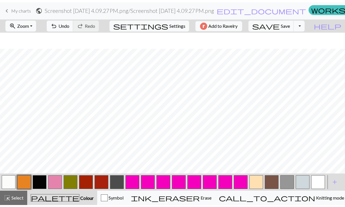
scroll to position [90, 0]
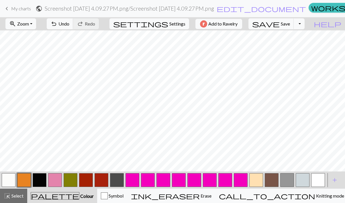
click at [79, 193] on span "Colour" at bounding box center [86, 195] width 14 height 5
click at [337, 180] on span "add" at bounding box center [335, 180] width 7 height 8
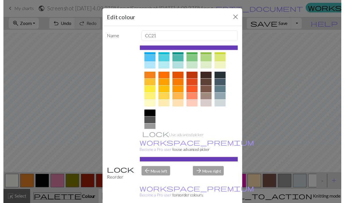
scroll to position [65, 0]
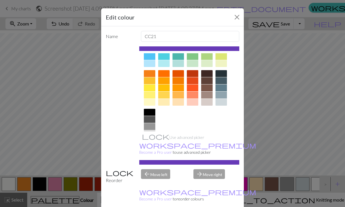
click at [192, 73] on div at bounding box center [192, 73] width 11 height 7
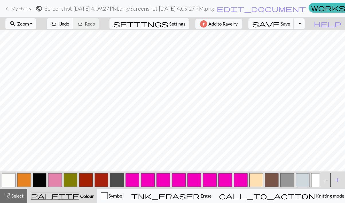
click at [104, 178] on button "button" at bounding box center [102, 180] width 14 height 14
click at [122, 174] on button "button" at bounding box center [117, 180] width 14 height 14
click at [302, 178] on button "button" at bounding box center [303, 180] width 14 height 14
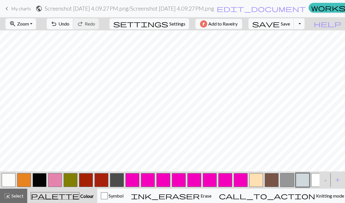
scroll to position [55, 4]
click at [273, 178] on button "button" at bounding box center [272, 180] width 14 height 14
click at [79, 195] on span "Colour" at bounding box center [86, 195] width 14 height 5
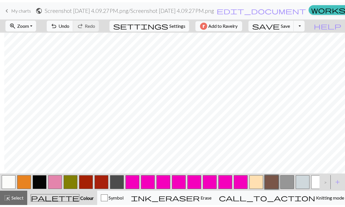
scroll to position [0, 13]
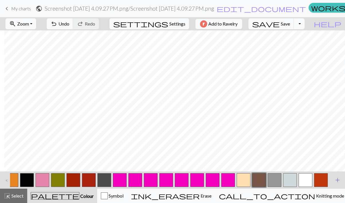
click at [337, 180] on span "add" at bounding box center [338, 180] width 7 height 8
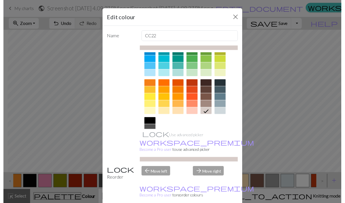
scroll to position [54, 0]
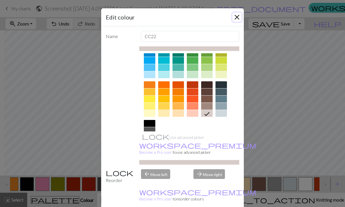
click at [235, 17] on button "Close" at bounding box center [237, 17] width 9 height 9
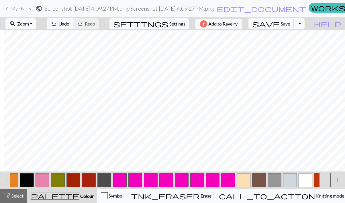
click at [17, 179] on button "button" at bounding box center [12, 180] width 14 height 14
click at [30, 177] on button "button" at bounding box center [27, 180] width 14 height 14
click at [15, 180] on button "button" at bounding box center [12, 180] width 14 height 14
click at [246, 177] on button "button" at bounding box center [244, 180] width 14 height 14
click at [16, 180] on button "button" at bounding box center [12, 180] width 14 height 14
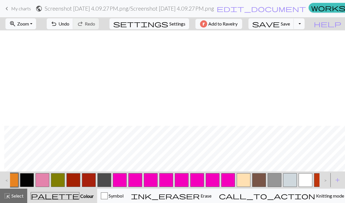
scroll to position [96, 4]
click at [28, 178] on button "button" at bounding box center [27, 180] width 14 height 14
click at [16, 176] on button "button" at bounding box center [12, 180] width 14 height 14
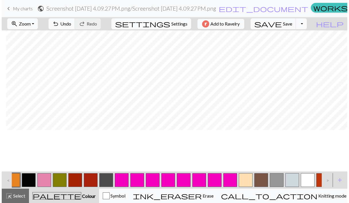
scroll to position [0, 4]
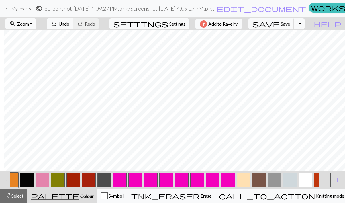
click at [45, 179] on button "button" at bounding box center [43, 180] width 14 height 14
click at [259, 181] on button "button" at bounding box center [260, 180] width 14 height 14
click at [292, 26] on button "save Save Save" at bounding box center [272, 23] width 46 height 11
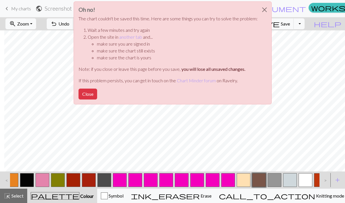
click at [294, 70] on div "Oh no! The chart couldn't be saved this time. Here are some things you can try …" at bounding box center [172, 54] width 345 height 109
click at [264, 7] on button "Close" at bounding box center [265, 10] width 14 height 16
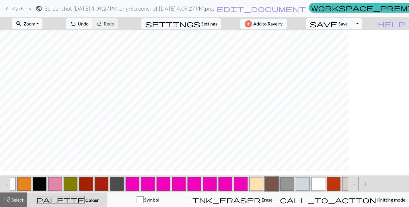
scroll to position [0, 0]
click at [25, 187] on button "button" at bounding box center [24, 185] width 14 height 14
click at [337, 23] on span "save" at bounding box center [324, 24] width 28 height 8
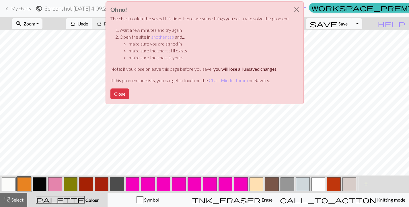
click at [364, 88] on div "Oh no! The chart couldn't be saved this time. Here are some things you can try …" at bounding box center [204, 54] width 409 height 109
click at [296, 10] on button "Close" at bounding box center [297, 10] width 14 height 16
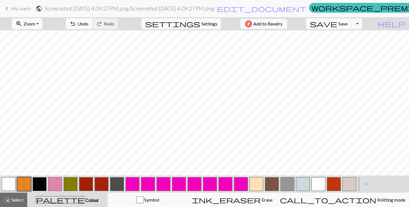
click at [38, 185] on button "button" at bounding box center [40, 185] width 14 height 14
click at [362, 22] on button "Toggle Dropdown" at bounding box center [356, 23] width 11 height 11
click at [360, 45] on button "save_alt Download" at bounding box center [314, 45] width 95 height 9
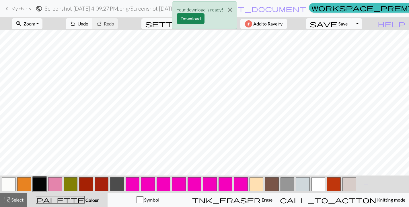
click at [369, 26] on div "Your download is ready! Download" at bounding box center [204, 17] width 409 height 34
click at [194, 18] on button "Download" at bounding box center [191, 18] width 28 height 11
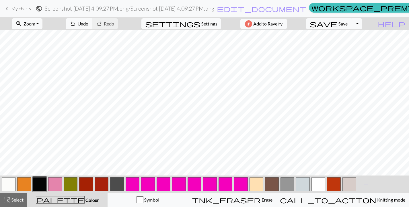
click at [117, 185] on button "button" at bounding box center [117, 185] width 14 height 14
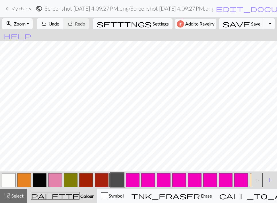
click at [52, 197] on span "palette" at bounding box center [55, 196] width 48 height 8
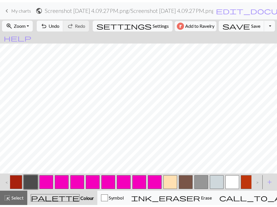
scroll to position [0, 97]
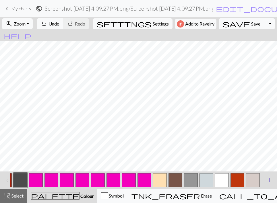
click at [272, 180] on span "add" at bounding box center [269, 180] width 7 height 8
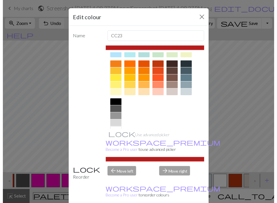
scroll to position [74, 0]
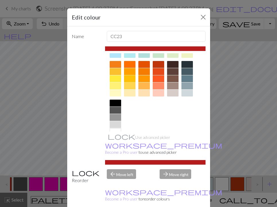
click at [128, 77] on div at bounding box center [129, 78] width 11 height 7
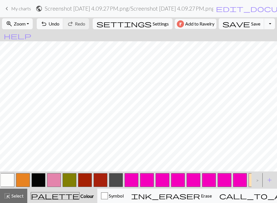
scroll to position [0, 1]
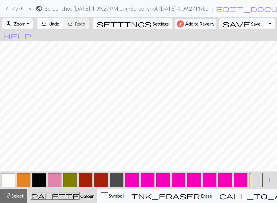
click at [27, 180] on button "button" at bounding box center [24, 180] width 14 height 14
click at [250, 176] on button "button" at bounding box center [256, 180] width 14 height 14
click at [26, 174] on button "button" at bounding box center [24, 180] width 14 height 14
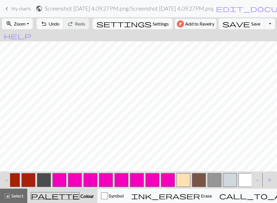
scroll to position [0, 82]
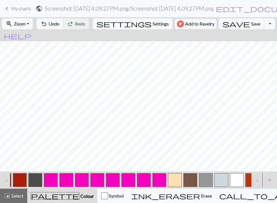
click at [176, 178] on button "button" at bounding box center [175, 180] width 14 height 14
click at [192, 180] on button "button" at bounding box center [190, 180] width 14 height 14
click at [177, 177] on button "button" at bounding box center [175, 180] width 14 height 14
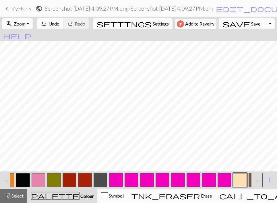
scroll to position [0, 0]
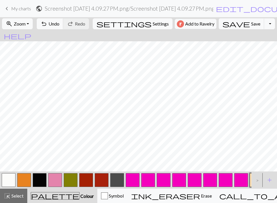
click at [56, 178] on button "button" at bounding box center [55, 180] width 14 height 14
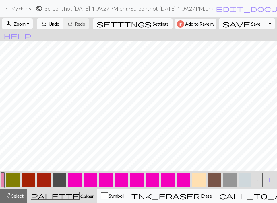
scroll to position [0, 59]
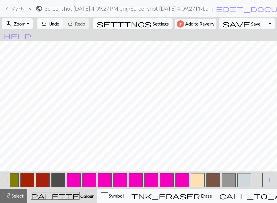
click at [200, 181] on button "button" at bounding box center [198, 180] width 14 height 14
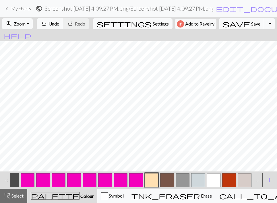
scroll to position [0, 112]
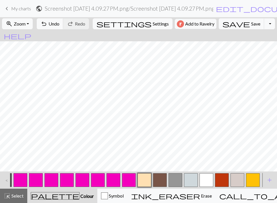
click at [252, 180] on button "button" at bounding box center [253, 180] width 14 height 14
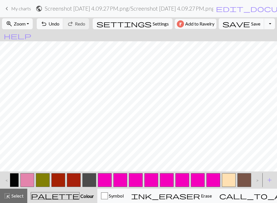
scroll to position [0, 15]
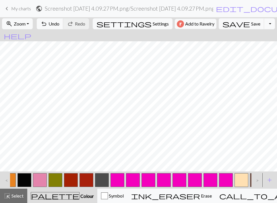
click at [14, 180] on button "button" at bounding box center [9, 180] width 14 height 14
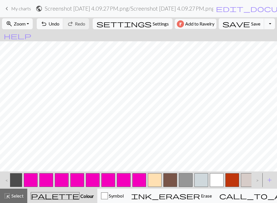
scroll to position [0, 112]
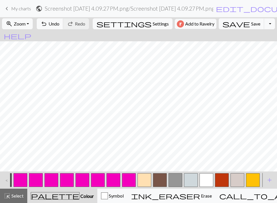
click at [252, 180] on button "button" at bounding box center [253, 180] width 14 height 14
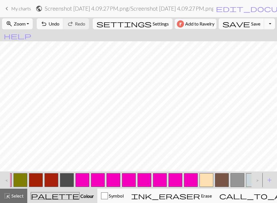
scroll to position [0, 0]
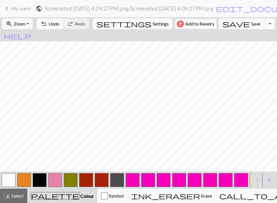
click at [22, 178] on button "button" at bounding box center [24, 180] width 14 height 14
click at [118, 178] on button "button" at bounding box center [117, 180] width 14 height 14
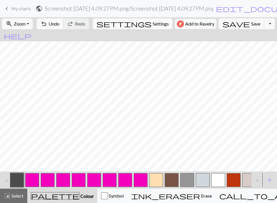
scroll to position [0, 101]
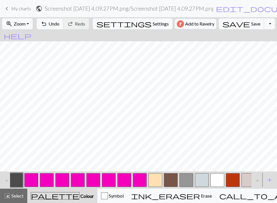
click at [203, 178] on button "button" at bounding box center [202, 180] width 14 height 14
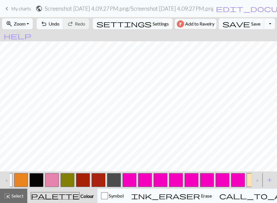
scroll to position [0, 0]
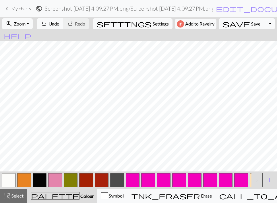
click at [26, 177] on button "button" at bounding box center [24, 180] width 14 height 14
click at [116, 177] on button "button" at bounding box center [117, 180] width 14 height 14
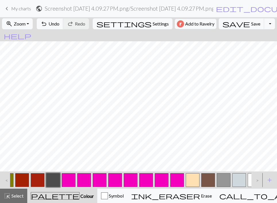
scroll to position [0, 106]
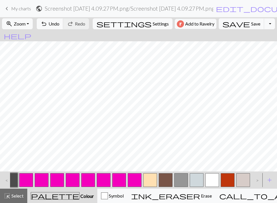
click at [197, 176] on button "button" at bounding box center [197, 180] width 14 height 14
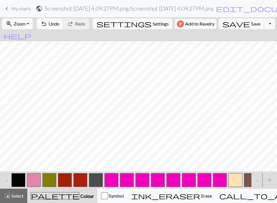
scroll to position [0, 18]
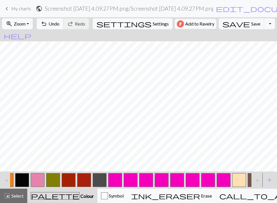
click at [100, 177] on button "button" at bounding box center [100, 180] width 14 height 14
click at [12, 178] on button "button" at bounding box center [7, 180] width 14 height 14
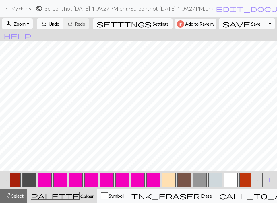
scroll to position [0, 90]
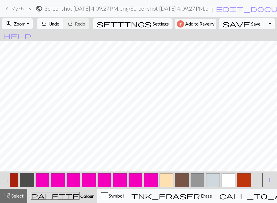
click at [213, 178] on button "button" at bounding box center [213, 180] width 14 height 14
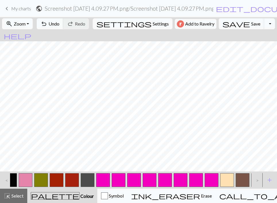
scroll to position [0, 0]
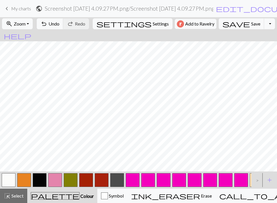
click at [25, 180] on button "button" at bounding box center [24, 180] width 14 height 14
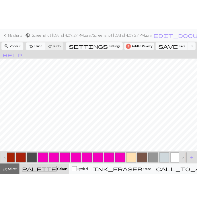
scroll to position [0, 95]
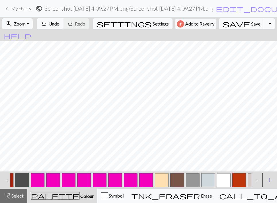
click at [210, 179] on button "button" at bounding box center [208, 180] width 14 height 14
click at [239, 177] on button "button" at bounding box center [239, 180] width 14 height 14
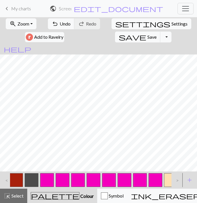
scroll to position [0, 0]
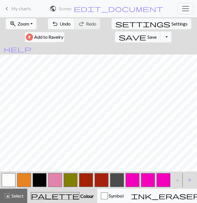
click at [25, 177] on button "button" at bounding box center [24, 180] width 14 height 14
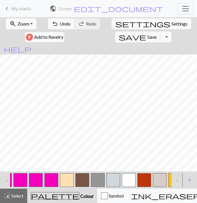
scroll to position [0, 192]
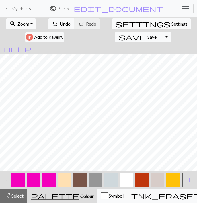
click at [175, 177] on button "button" at bounding box center [173, 180] width 14 height 14
click at [67, 180] on button "button" at bounding box center [65, 180] width 14 height 14
click at [176, 181] on button "button" at bounding box center [173, 180] width 14 height 14
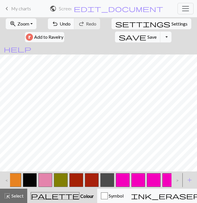
scroll to position [0, 3]
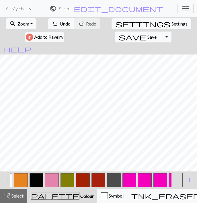
click at [36, 176] on button "button" at bounding box center [37, 180] width 14 height 14
click at [115, 177] on button "button" at bounding box center [114, 180] width 14 height 14
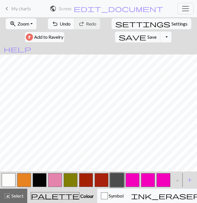
click at [9, 179] on button "button" at bounding box center [9, 180] width 14 height 14
click at [41, 180] on button "button" at bounding box center [40, 180] width 14 height 14
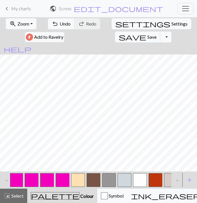
scroll to position [0, 192]
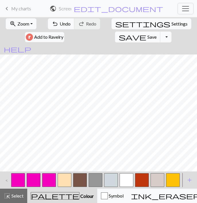
click at [112, 180] on button "button" at bounding box center [111, 180] width 14 height 14
click at [188, 180] on span "add" at bounding box center [189, 180] width 7 height 8
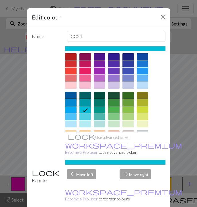
click at [112, 103] on div at bounding box center [113, 102] width 11 height 7
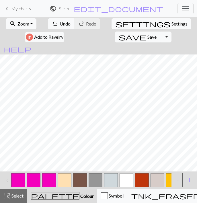
click at [156, 180] on button "button" at bounding box center [158, 180] width 14 height 14
click at [141, 177] on button "button" at bounding box center [142, 180] width 14 height 14
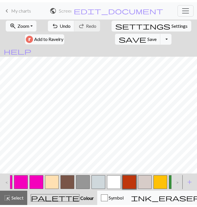
scroll to position [0, 207]
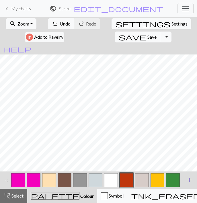
click at [190, 182] on span "add" at bounding box center [189, 180] width 7 height 8
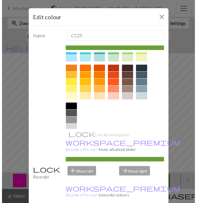
scroll to position [66, 0]
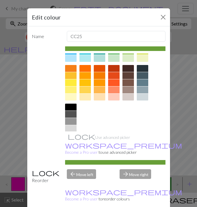
click at [112, 89] on div at bounding box center [113, 90] width 11 height 7
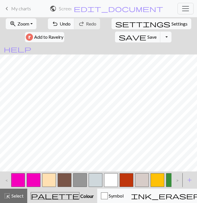
click at [161, 182] on button "button" at bounding box center [158, 180] width 14 height 14
click at [143, 180] on button "button" at bounding box center [142, 180] width 14 height 14
click at [127, 178] on button "button" at bounding box center [127, 180] width 14 height 14
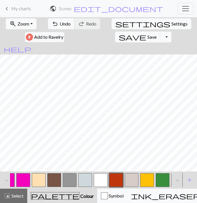
scroll to position [0, 223]
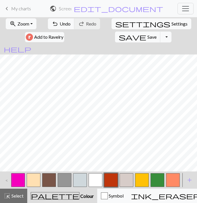
click at [129, 180] on button "button" at bounding box center [127, 180] width 14 height 14
click at [156, 177] on button "button" at bounding box center [158, 180] width 14 height 14
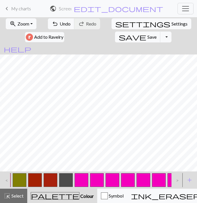
scroll to position [0, 51]
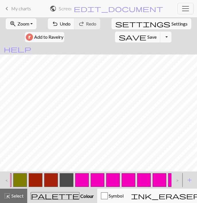
click at [67, 179] on button "button" at bounding box center [67, 180] width 14 height 14
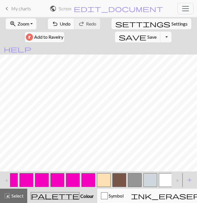
scroll to position [0, 152]
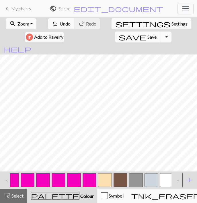
click at [151, 181] on button "button" at bounding box center [152, 180] width 14 height 14
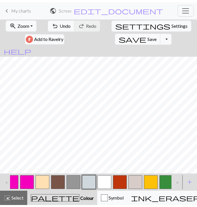
scroll to position [0, 223]
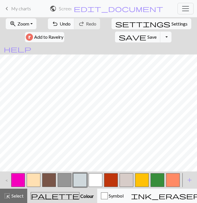
click at [142, 178] on button "button" at bounding box center [142, 180] width 14 height 14
click at [172, 182] on button "button" at bounding box center [173, 180] width 14 height 14
click at [109, 178] on button "button" at bounding box center [111, 180] width 14 height 14
click at [126, 180] on button "button" at bounding box center [127, 180] width 14 height 14
click at [112, 184] on button "button" at bounding box center [111, 180] width 14 height 14
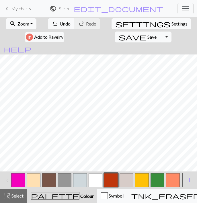
click at [174, 177] on button "button" at bounding box center [173, 180] width 14 height 14
click at [97, 178] on button "button" at bounding box center [96, 180] width 14 height 14
click at [22, 23] on span "Zoom" at bounding box center [24, 23] width 12 height 5
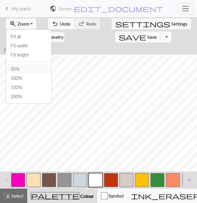
click at [13, 71] on button "50%" at bounding box center [28, 68] width 45 height 9
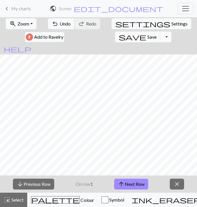
scroll to position [0, 0]
click at [180, 182] on span "close" at bounding box center [177, 184] width 7 height 8
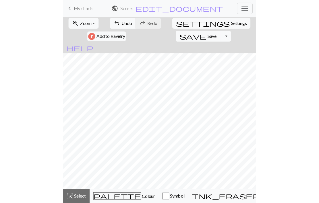
scroll to position [3, 0]
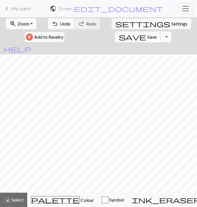
click at [157, 34] on span "Save" at bounding box center [151, 36] width 9 height 5
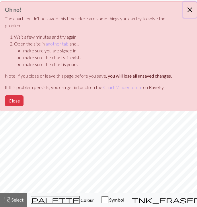
click at [191, 8] on button "Close" at bounding box center [190, 10] width 14 height 16
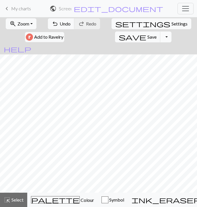
click at [171, 32] on button "Toggle Dropdown" at bounding box center [165, 37] width 11 height 11
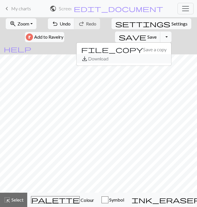
click at [171, 54] on button "save_alt Download" at bounding box center [124, 58] width 95 height 9
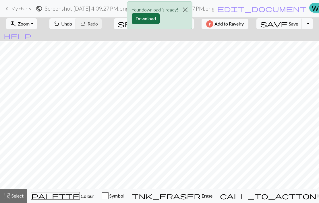
click at [149, 20] on button "Download" at bounding box center [146, 18] width 28 height 11
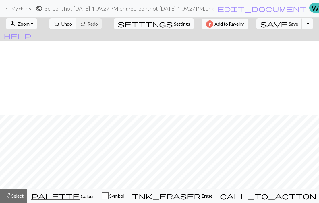
scroll to position [78, 0]
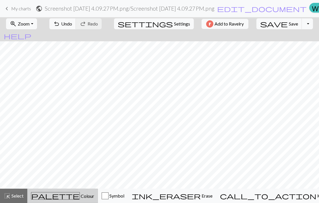
click at [80, 195] on span "Colour" at bounding box center [87, 195] width 14 height 5
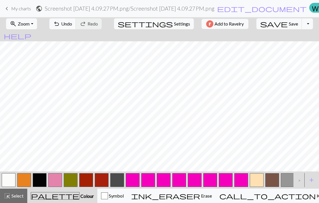
click at [26, 180] on button "button" at bounding box center [24, 180] width 14 height 14
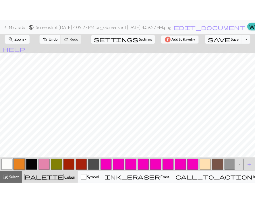
scroll to position [0, 0]
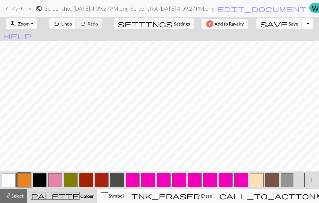
click at [302, 24] on button "Toggle Dropdown" at bounding box center [307, 23] width 11 height 11
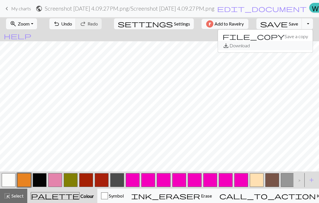
click at [279, 44] on button "save_alt Download" at bounding box center [265, 45] width 95 height 9
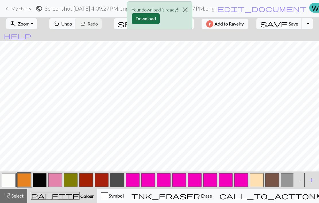
click at [140, 19] on button "Download" at bounding box center [146, 18] width 28 height 11
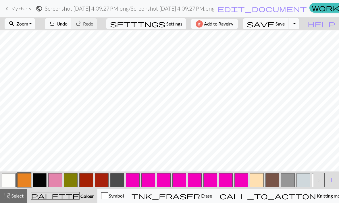
click at [306, 178] on button "button" at bounding box center [303, 180] width 14 height 14
click at [106, 180] on button "button" at bounding box center [102, 180] width 14 height 14
click at [301, 178] on button "button" at bounding box center [303, 180] width 14 height 14
click at [39, 178] on button "button" at bounding box center [40, 180] width 14 height 14
click at [300, 177] on button "button" at bounding box center [303, 180] width 14 height 14
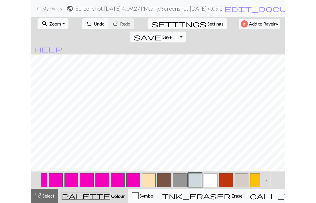
scroll to position [0, 140]
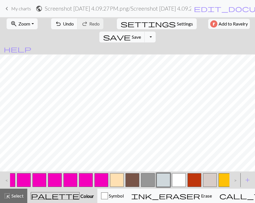
click at [132, 176] on button "button" at bounding box center [132, 180] width 14 height 14
click at [118, 178] on button "button" at bounding box center [117, 180] width 14 height 14
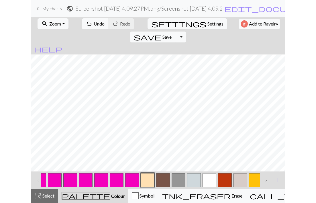
scroll to position [0, 104]
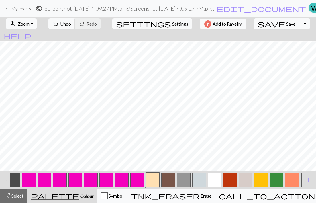
click at [170, 180] on button "button" at bounding box center [169, 180] width 14 height 14
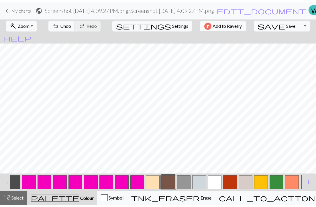
scroll to position [0, 0]
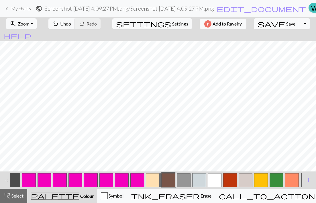
click at [68, 199] on div "palette Colour Colour" at bounding box center [62, 195] width 63 height 7
click at [79, 196] on span "Colour" at bounding box center [86, 195] width 14 height 5
click at [310, 180] on span "add" at bounding box center [309, 180] width 7 height 8
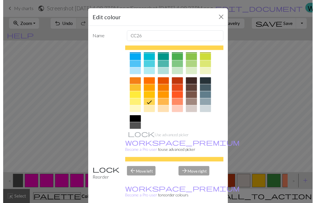
scroll to position [58, 0]
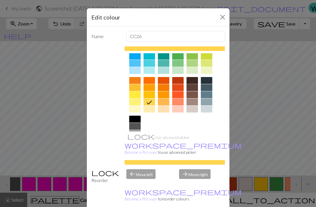
click at [190, 81] on div at bounding box center [192, 80] width 11 height 7
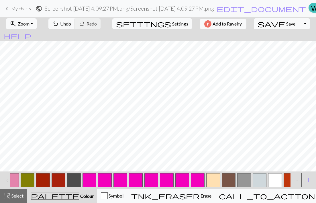
scroll to position [0, 0]
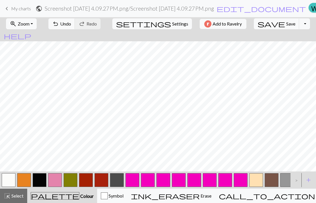
click at [28, 178] on button "button" at bounding box center [24, 180] width 14 height 14
click at [85, 196] on div "palette Colour Colour" at bounding box center [62, 195] width 63 height 7
click at [296, 179] on div ">" at bounding box center [295, 179] width 9 height 15
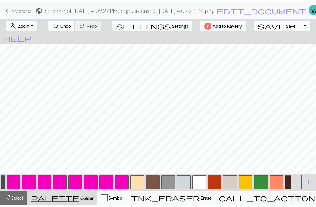
scroll to position [0, 119]
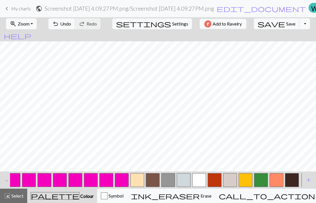
click at [296, 179] on button "button" at bounding box center [293, 180] width 14 height 14
click at [307, 183] on span "add" at bounding box center [309, 180] width 7 height 8
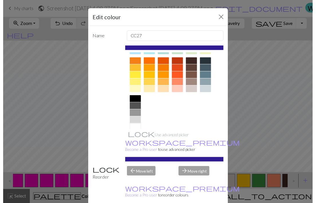
scroll to position [85, 0]
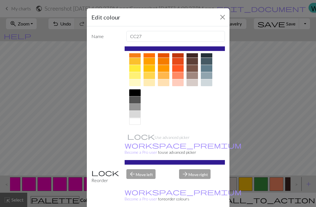
click at [133, 101] on div at bounding box center [134, 100] width 11 height 7
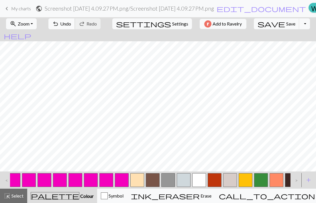
click at [59, 26] on span "undo" at bounding box center [55, 24] width 7 height 8
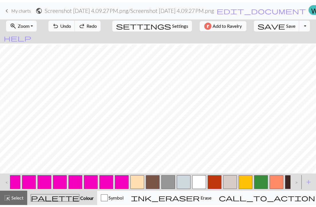
scroll to position [27, 0]
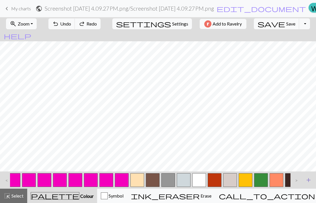
click at [308, 179] on span "add" at bounding box center [309, 180] width 7 height 8
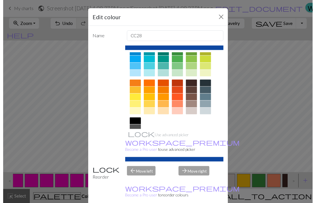
scroll to position [55, 0]
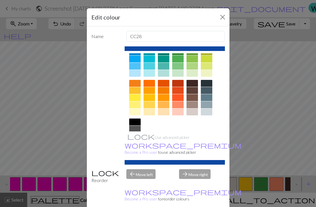
click at [189, 90] on div at bounding box center [192, 90] width 11 height 7
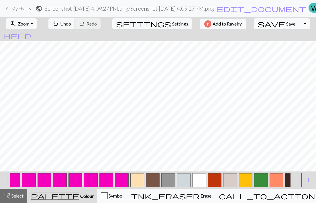
scroll to position [0, 0]
click at [75, 23] on button "undo Undo Undo" at bounding box center [61, 23] width 27 height 11
click at [217, 176] on button "button" at bounding box center [215, 180] width 14 height 14
click at [136, 178] on button "button" at bounding box center [138, 180] width 14 height 14
click at [278, 177] on button "button" at bounding box center [277, 180] width 14 height 14
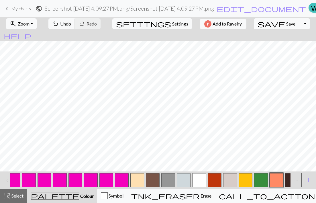
click at [137, 177] on button "button" at bounding box center [138, 180] width 14 height 14
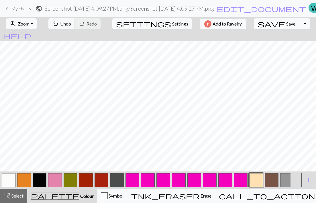
click at [22, 179] on button "button" at bounding box center [24, 180] width 14 height 14
click at [36, 25] on button "zoom_in Zoom Zoom" at bounding box center [21, 23] width 31 height 11
click at [300, 26] on button "Toggle Dropdown" at bounding box center [305, 23] width 11 height 11
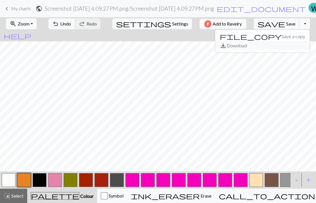
click at [275, 44] on button "save_alt Download" at bounding box center [262, 45] width 95 height 9
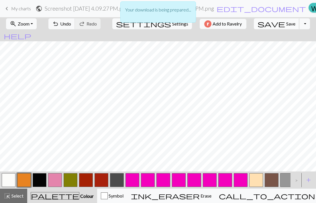
click at [269, 29] on button "save Save Save" at bounding box center [277, 23] width 46 height 11
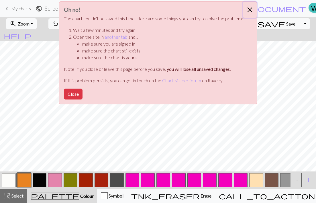
click at [248, 9] on button "Close" at bounding box center [250, 10] width 14 height 16
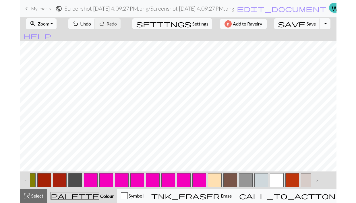
scroll to position [0, 68]
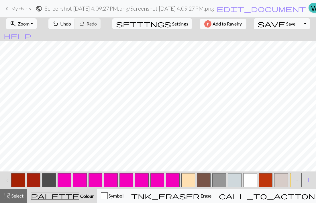
click at [234, 181] on button "button" at bounding box center [235, 180] width 14 height 14
click at [300, 25] on button "Toggle Dropdown" at bounding box center [305, 23] width 11 height 11
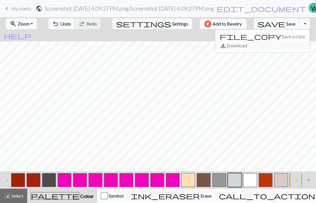
click at [274, 45] on button "save_alt Download" at bounding box center [262, 45] width 95 height 9
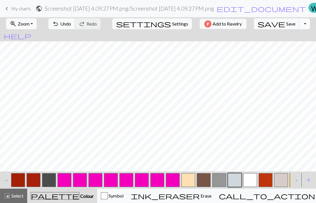
click at [300, 24] on button "Toggle Dropdown" at bounding box center [305, 23] width 11 height 11
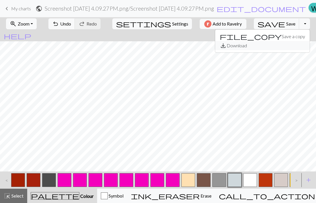
click at [271, 48] on button "save_alt Download" at bounding box center [262, 45] width 95 height 9
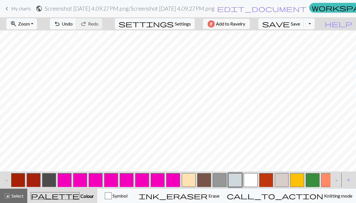
click at [266, 177] on button "button" at bounding box center [266, 180] width 14 height 14
click at [314, 176] on button "button" at bounding box center [313, 180] width 14 height 14
click at [73, 22] on span "Undo" at bounding box center [67, 23] width 11 height 5
click at [52, 177] on button "button" at bounding box center [49, 180] width 14 height 14
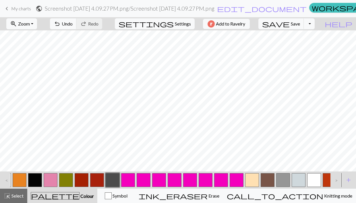
scroll to position [0, 0]
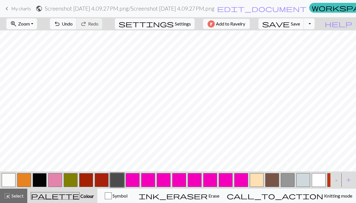
click at [26, 178] on button "button" at bounding box center [24, 180] width 14 height 14
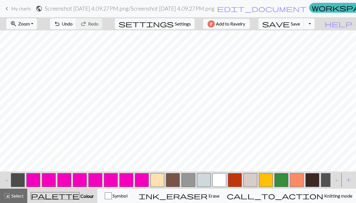
scroll to position [0, 111]
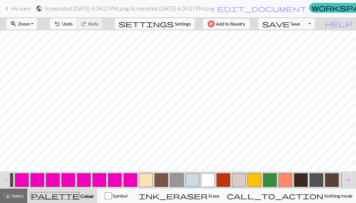
click at [314, 178] on button "button" at bounding box center [316, 180] width 14 height 14
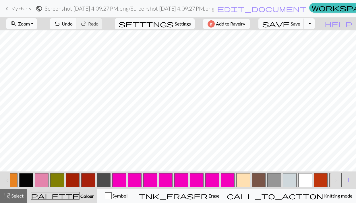
scroll to position [0, 0]
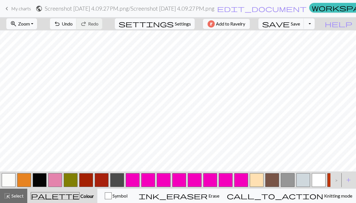
click at [26, 180] on button "button" at bounding box center [24, 180] width 14 height 14
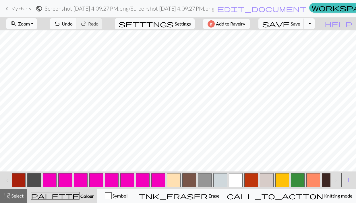
scroll to position [0, 83]
click at [217, 181] on button "button" at bounding box center [220, 180] width 14 height 14
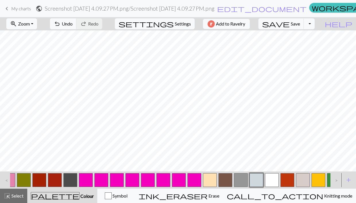
scroll to position [0, 0]
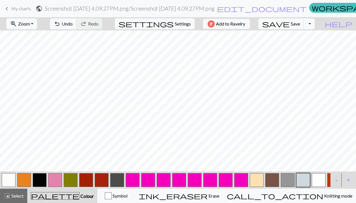
click at [24, 176] on button "button" at bounding box center [24, 180] width 14 height 14
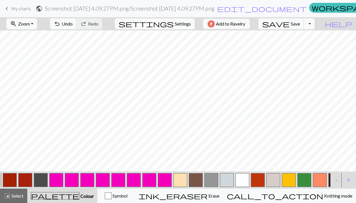
scroll to position [0, 79]
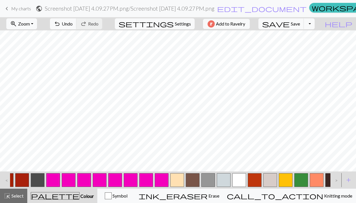
click at [224, 178] on button "button" at bounding box center [224, 180] width 14 height 14
click at [38, 173] on button "button" at bounding box center [38, 180] width 14 height 14
click at [238, 178] on button "button" at bounding box center [239, 180] width 14 height 14
click at [300, 26] on span "Save" at bounding box center [295, 23] width 9 height 5
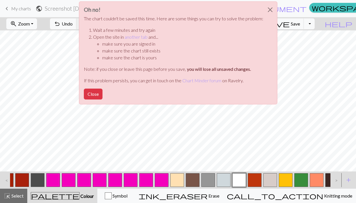
click at [314, 72] on div "Oh no! The chart couldn't be saved this time. Here are some things you can try …" at bounding box center [178, 54] width 356 height 109
click at [268, 10] on button "Close" at bounding box center [270, 10] width 14 height 16
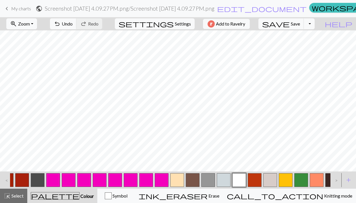
click at [238, 178] on button "button" at bounding box center [239, 180] width 14 height 14
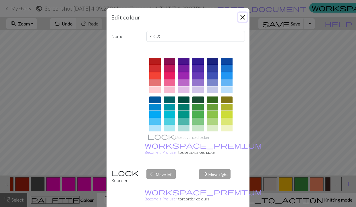
click at [240, 21] on button "Close" at bounding box center [242, 17] width 9 height 9
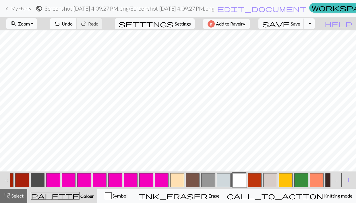
click at [73, 26] on span "Undo" at bounding box center [67, 23] width 11 height 5
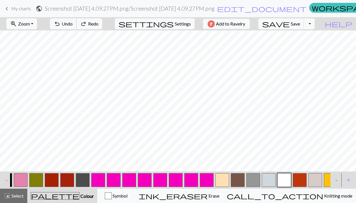
scroll to position [0, 0]
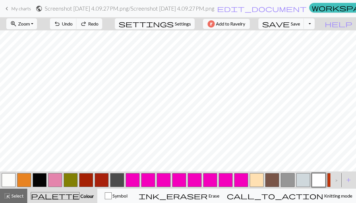
click at [23, 179] on button "button" at bounding box center [24, 180] width 14 height 14
click at [119, 180] on button "button" at bounding box center [117, 180] width 14 height 14
click at [23, 177] on button "button" at bounding box center [24, 180] width 14 height 14
click at [73, 24] on span "Undo" at bounding box center [67, 23] width 11 height 5
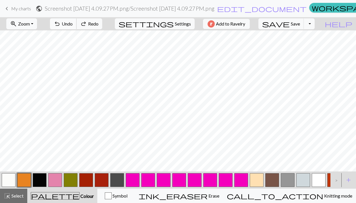
click at [73, 24] on span "Undo" at bounding box center [67, 23] width 11 height 5
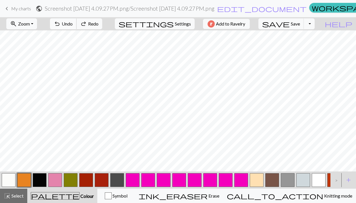
click at [73, 24] on span "Undo" at bounding box center [67, 23] width 11 height 5
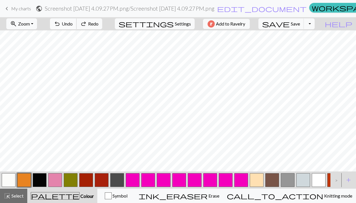
click at [73, 24] on span "Undo" at bounding box center [67, 23] width 11 height 5
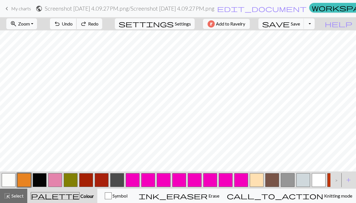
click at [73, 24] on span "Undo" at bounding box center [67, 23] width 11 height 5
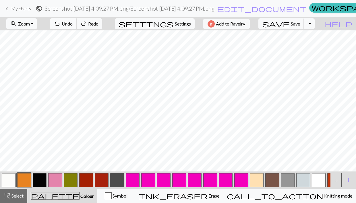
click at [73, 24] on span "Undo" at bounding box center [67, 23] width 11 height 5
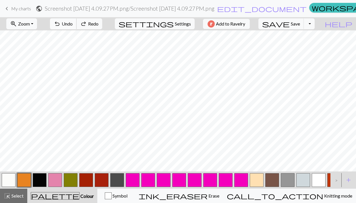
click at [73, 24] on span "Undo" at bounding box center [67, 23] width 11 height 5
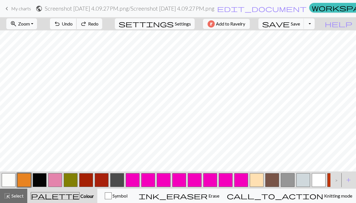
click at [73, 24] on span "Undo" at bounding box center [67, 23] width 11 height 5
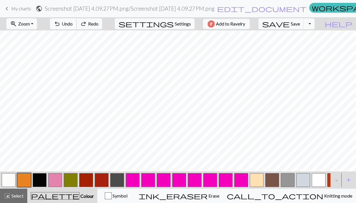
click at [73, 24] on span "Undo" at bounding box center [67, 23] width 11 height 5
click at [319, 177] on button "button" at bounding box center [319, 180] width 14 height 14
click at [28, 176] on button "button" at bounding box center [24, 180] width 14 height 14
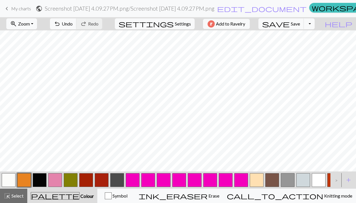
click at [303, 179] on button "button" at bounding box center [303, 180] width 14 height 14
click at [26, 174] on button "button" at bounding box center [24, 180] width 14 height 14
click at [302, 180] on button "button" at bounding box center [303, 180] width 14 height 14
click at [22, 178] on button "button" at bounding box center [24, 180] width 14 height 14
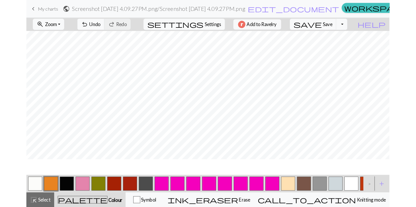
scroll to position [4, 0]
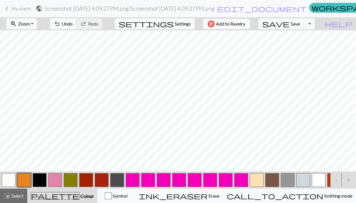
click at [240, 22] on span "Add to Ravelry" at bounding box center [230, 23] width 29 height 7
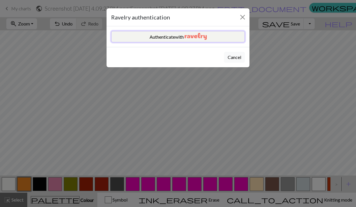
click at [222, 39] on button "Authenticate with" at bounding box center [178, 36] width 134 height 11
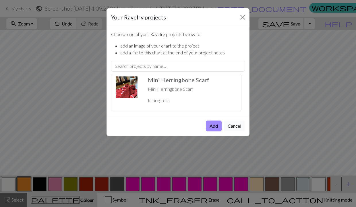
click at [236, 125] on button "Cancel" at bounding box center [234, 126] width 21 height 11
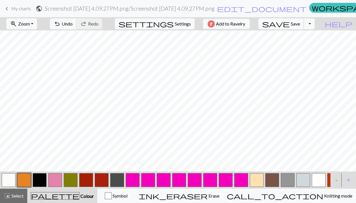
click at [300, 25] on span "Save" at bounding box center [295, 23] width 9 height 5
click at [314, 27] on button "Toggle Dropdown" at bounding box center [309, 23] width 11 height 11
click at [312, 37] on button "file_copy Save a copy" at bounding box center [267, 36] width 95 height 9
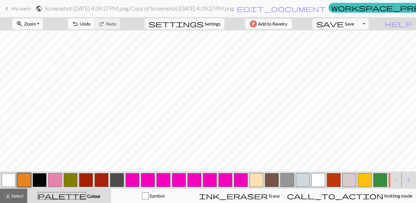
click at [165, 9] on h2 "Screenshot [DATE] 4.09.27 PM.png / Copy of Screenshot [DATE] 4.09.27 PM.png" at bounding box center [139, 8] width 189 height 7
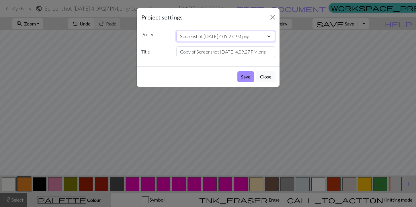
click at [181, 35] on select "Screenshot [DATE] 4.09.27 PM.png Screenshot [DATE] 4.09.27 PM.png Screenshot [D…" at bounding box center [225, 36] width 99 height 11
select select "68d171893eea154e62f2441a"
click at [176, 31] on select "Screenshot [DATE] 4.09.27 PM.png Screenshot [DATE] 4.09.27 PM.png Screenshot [D…" at bounding box center [225, 36] width 99 height 11
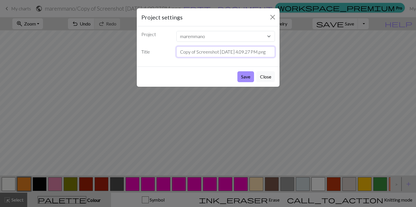
click at [205, 52] on input "Copy of Screenshot [DATE] 4.09.27 PM.png" at bounding box center [225, 51] width 99 height 11
click at [228, 38] on select "Screenshot [DATE] 4.09.27 PM.png Screenshot [DATE] 4.09.27 PM.png Screenshot [D…" at bounding box center [225, 36] width 99 height 11
click at [176, 31] on select "Screenshot [DATE] 4.09.27 PM.png Screenshot [DATE] 4.09.27 PM.png Screenshot [D…" at bounding box center [225, 36] width 99 height 11
click at [224, 51] on input "Copy of Screenshot [DATE] 4.09.27 PM.png" at bounding box center [225, 51] width 99 height 11
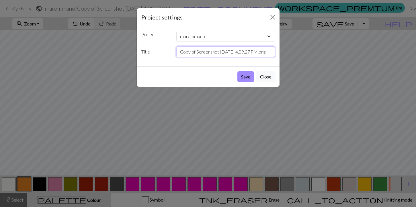
drag, startPoint x: 178, startPoint y: 52, endPoint x: 290, endPoint y: 55, distance: 111.4
click at [290, 55] on div "Project settings Project Screenshot [DATE] 4.09.27 PM.png Screenshot [DATE] 4.0…" at bounding box center [208, 103] width 416 height 207
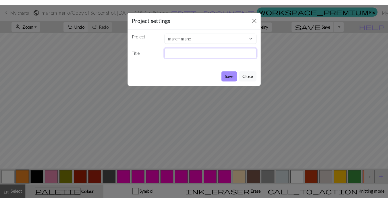
scroll to position [0, 0]
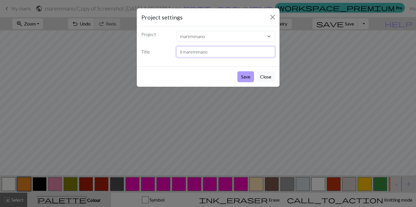
type input "il maremmano"
click at [245, 79] on button "Save" at bounding box center [246, 76] width 17 height 11
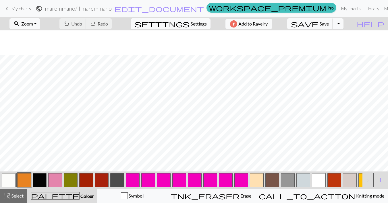
scroll to position [96, 0]
click at [366, 182] on div ">" at bounding box center [366, 179] width 9 height 15
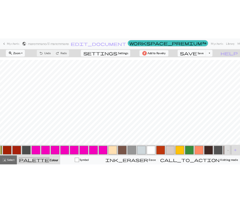
scroll to position [0, 79]
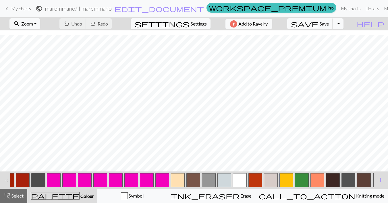
click at [363, 179] on button "button" at bounding box center [364, 180] width 14 height 14
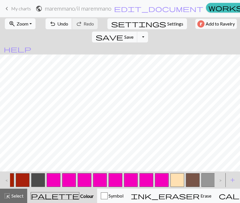
click at [55, 27] on button "undo Undo Undo" at bounding box center [59, 23] width 27 height 11
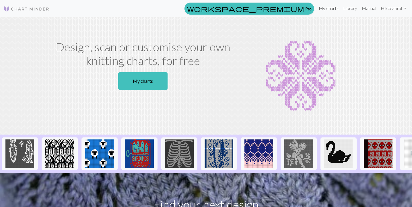
click at [330, 8] on link "My charts" at bounding box center [328, 8] width 24 height 11
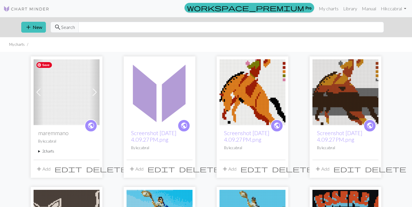
click at [56, 101] on img at bounding box center [67, 92] width 66 height 66
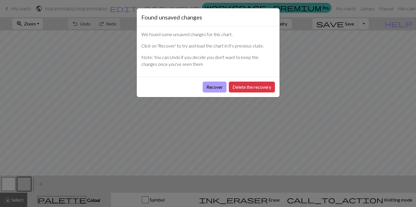
click at [217, 90] on button "Recover" at bounding box center [215, 87] width 24 height 11
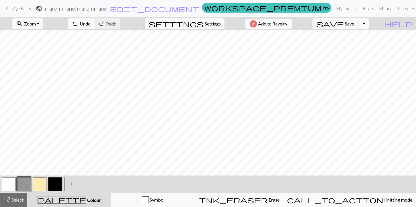
click at [107, 8] on h2 "maremmano / maremmano" at bounding box center [76, 8] width 63 height 7
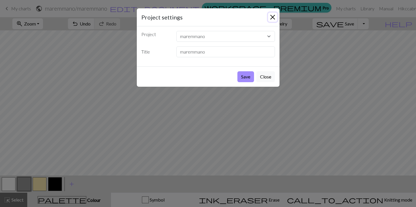
click at [274, 17] on button "Close" at bounding box center [272, 17] width 9 height 9
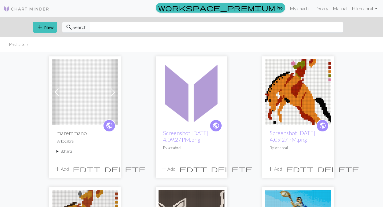
click at [114, 92] on span at bounding box center [112, 92] width 9 height 9
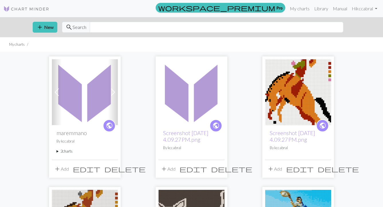
click at [67, 152] on summary "2 charts" at bounding box center [85, 151] width 57 height 5
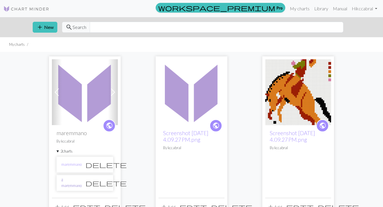
click at [77, 184] on link "il maremmano" at bounding box center [71, 183] width 20 height 11
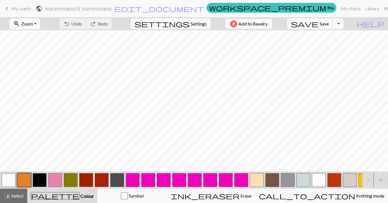
scroll to position [61, 0]
click at [304, 179] on button "button" at bounding box center [303, 180] width 14 height 14
click at [318, 24] on span "save" at bounding box center [305, 24] width 28 height 8
click at [86, 24] on button "undo Undo Undo" at bounding box center [72, 23] width 27 height 11
click at [343, 24] on button "Toggle Dropdown" at bounding box center [337, 23] width 11 height 11
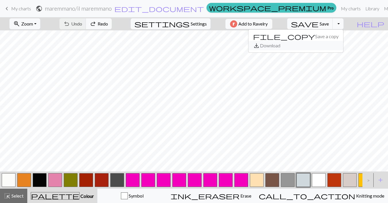
click at [334, 46] on button "save_alt Download" at bounding box center [295, 45] width 95 height 9
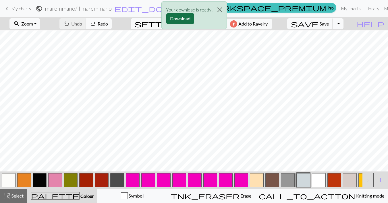
click at [183, 19] on button "Download" at bounding box center [180, 18] width 28 height 11
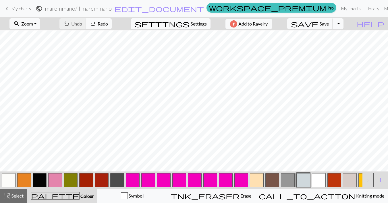
click at [261, 182] on button "button" at bounding box center [257, 180] width 14 height 14
click at [86, 22] on button "undo Undo Undo" at bounding box center [72, 23] width 27 height 11
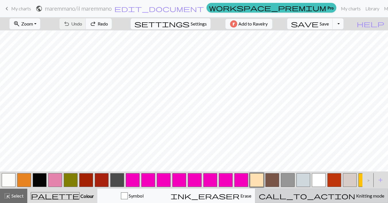
click at [320, 197] on div "call_to_action Knitting mode Knitting mode" at bounding box center [321, 196] width 125 height 7
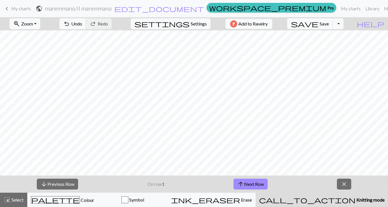
scroll to position [0, 0]
click at [318, 25] on span "save" at bounding box center [305, 24] width 28 height 8
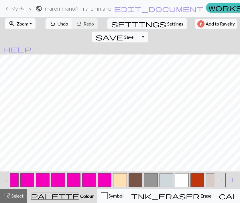
scroll to position [0, 169]
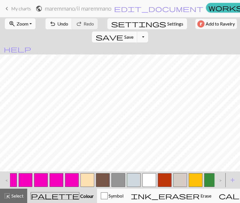
click at [151, 179] on button "button" at bounding box center [150, 180] width 14 height 14
click at [135, 177] on button "button" at bounding box center [134, 180] width 14 height 14
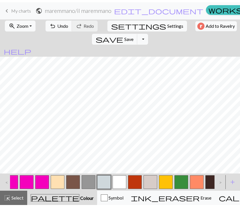
scroll to position [0, 226]
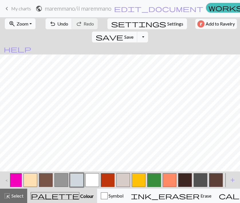
click at [219, 181] on button "button" at bounding box center [216, 180] width 14 height 14
click at [62, 23] on span "Undo" at bounding box center [62, 23] width 11 height 5
click at [93, 178] on button "button" at bounding box center [93, 180] width 14 height 14
click at [216, 176] on button "button" at bounding box center [216, 180] width 14 height 14
click at [235, 180] on span "add" at bounding box center [233, 180] width 7 height 8
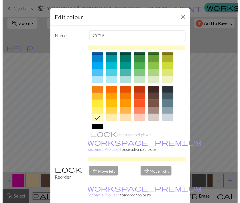
scroll to position [48, 0]
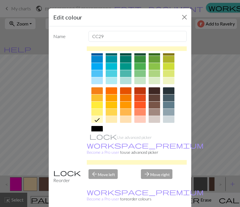
click at [123, 100] on div at bounding box center [125, 98] width 11 height 7
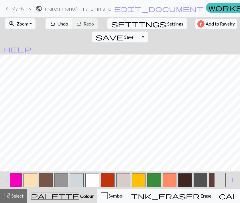
click at [59, 27] on button "undo Undo Undo" at bounding box center [59, 23] width 27 height 11
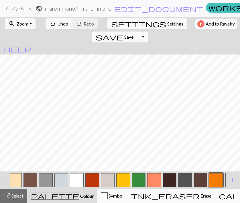
click at [201, 183] on button "button" at bounding box center [201, 180] width 14 height 14
click at [57, 23] on span "Undo" at bounding box center [62, 23] width 11 height 5
click at [59, 24] on span "Undo" at bounding box center [62, 23] width 11 height 5
click at [61, 22] on span "Undo" at bounding box center [62, 23] width 11 height 5
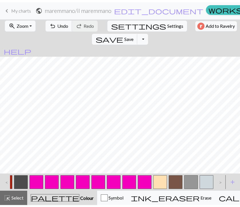
scroll to position [0, 242]
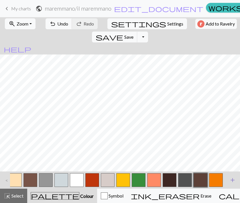
click at [235, 180] on span "add" at bounding box center [233, 180] width 7 height 8
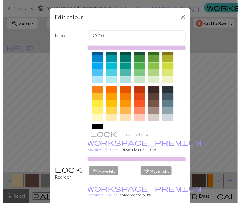
scroll to position [50, 0]
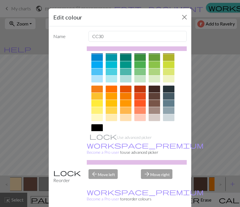
click at [153, 110] on div at bounding box center [154, 110] width 11 height 7
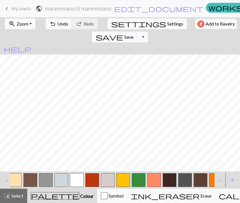
click at [204, 180] on button "button" at bounding box center [201, 180] width 14 height 14
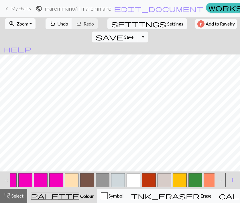
scroll to position [0, 164]
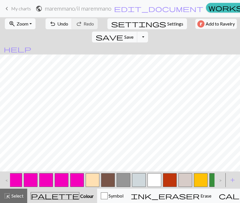
click at [91, 174] on button "button" at bounding box center [93, 180] width 14 height 14
click at [156, 176] on button "button" at bounding box center [155, 180] width 14 height 14
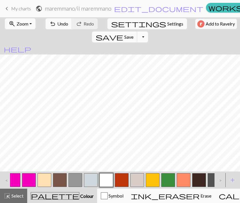
scroll to position [0, 257]
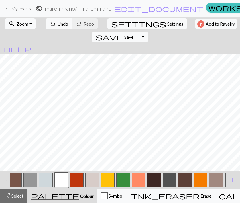
click at [183, 180] on button "button" at bounding box center [185, 180] width 14 height 14
click at [59, 25] on span "Undo" at bounding box center [62, 23] width 11 height 5
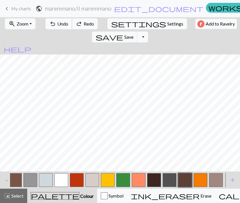
click at [59, 25] on span "Undo" at bounding box center [62, 23] width 11 height 5
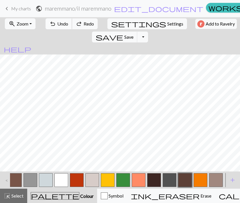
click at [59, 25] on span "Undo" at bounding box center [62, 23] width 11 height 5
click at [220, 176] on button "button" at bounding box center [216, 180] width 14 height 14
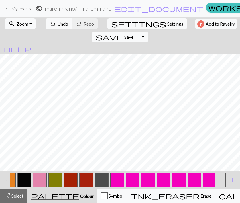
scroll to position [0, 13]
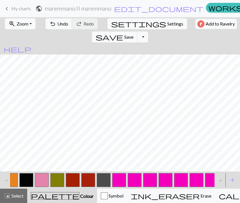
click at [25, 179] on button "button" at bounding box center [27, 180] width 14 height 14
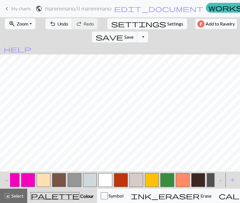
scroll to position [0, 213]
click at [91, 176] on button "button" at bounding box center [90, 180] width 14 height 14
click at [106, 174] on button "button" at bounding box center [105, 180] width 14 height 14
click at [46, 176] on button "button" at bounding box center [43, 180] width 14 height 14
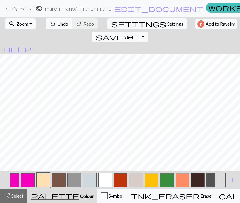
click at [103, 178] on button "button" at bounding box center [105, 180] width 14 height 14
click at [199, 180] on button "button" at bounding box center [198, 180] width 14 height 14
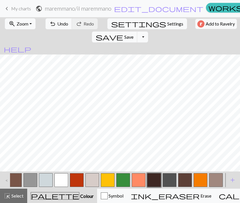
click at [180, 177] on button "button" at bounding box center [185, 180] width 14 height 14
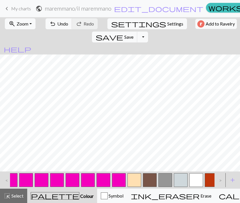
scroll to position [0, 120]
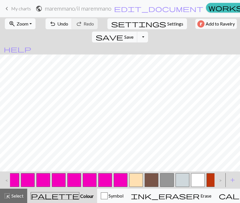
click at [132, 178] on button "button" at bounding box center [136, 180] width 14 height 14
click at [148, 32] on button "Toggle Dropdown" at bounding box center [142, 37] width 11 height 11
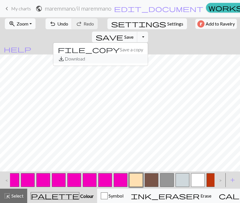
click at [148, 54] on button "save_alt Download" at bounding box center [100, 58] width 95 height 9
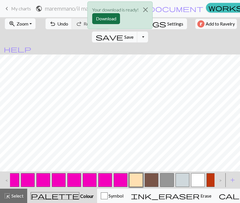
click at [108, 21] on button "Download" at bounding box center [106, 18] width 28 height 11
